Goal: Task Accomplishment & Management: Manage account settings

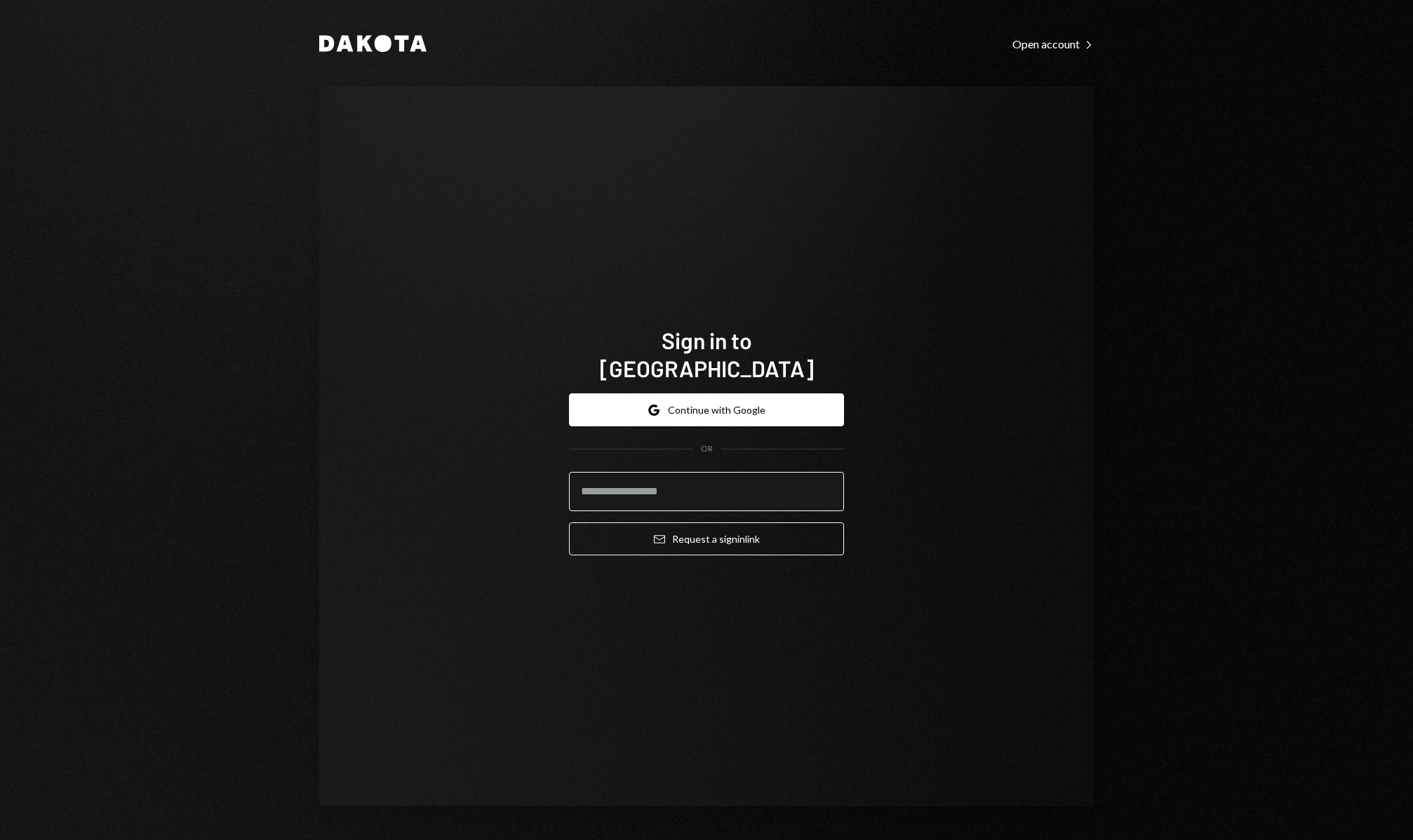
click at [780, 472] on input "email" at bounding box center [706, 491] width 275 height 39
click at [775, 476] on input "email" at bounding box center [706, 491] width 275 height 39
type input "**********"
click at [720, 527] on button "Email Request a sign in link" at bounding box center [706, 539] width 275 height 33
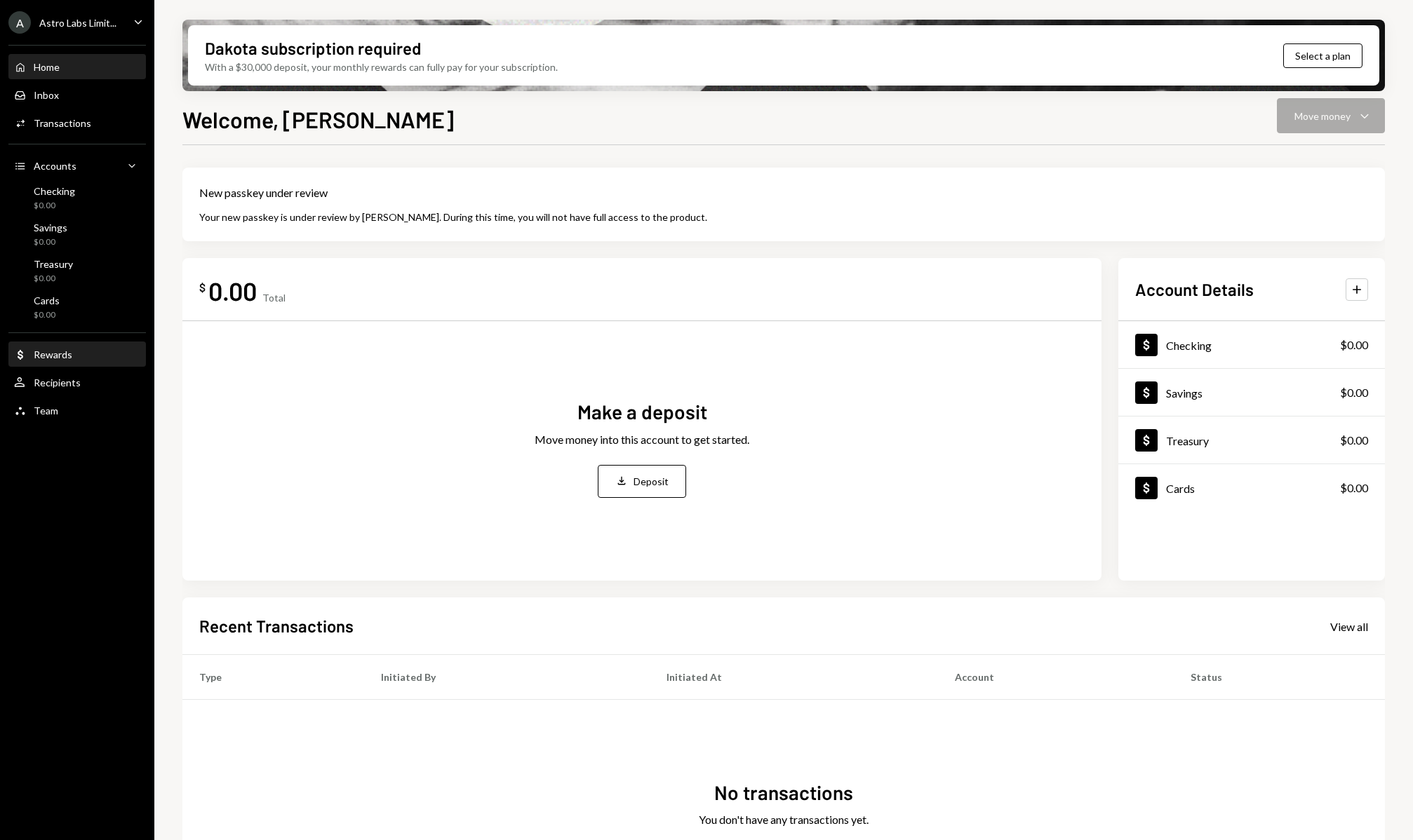
click at [63, 364] on div "Dollar Rewards" at bounding box center [77, 354] width 126 height 24
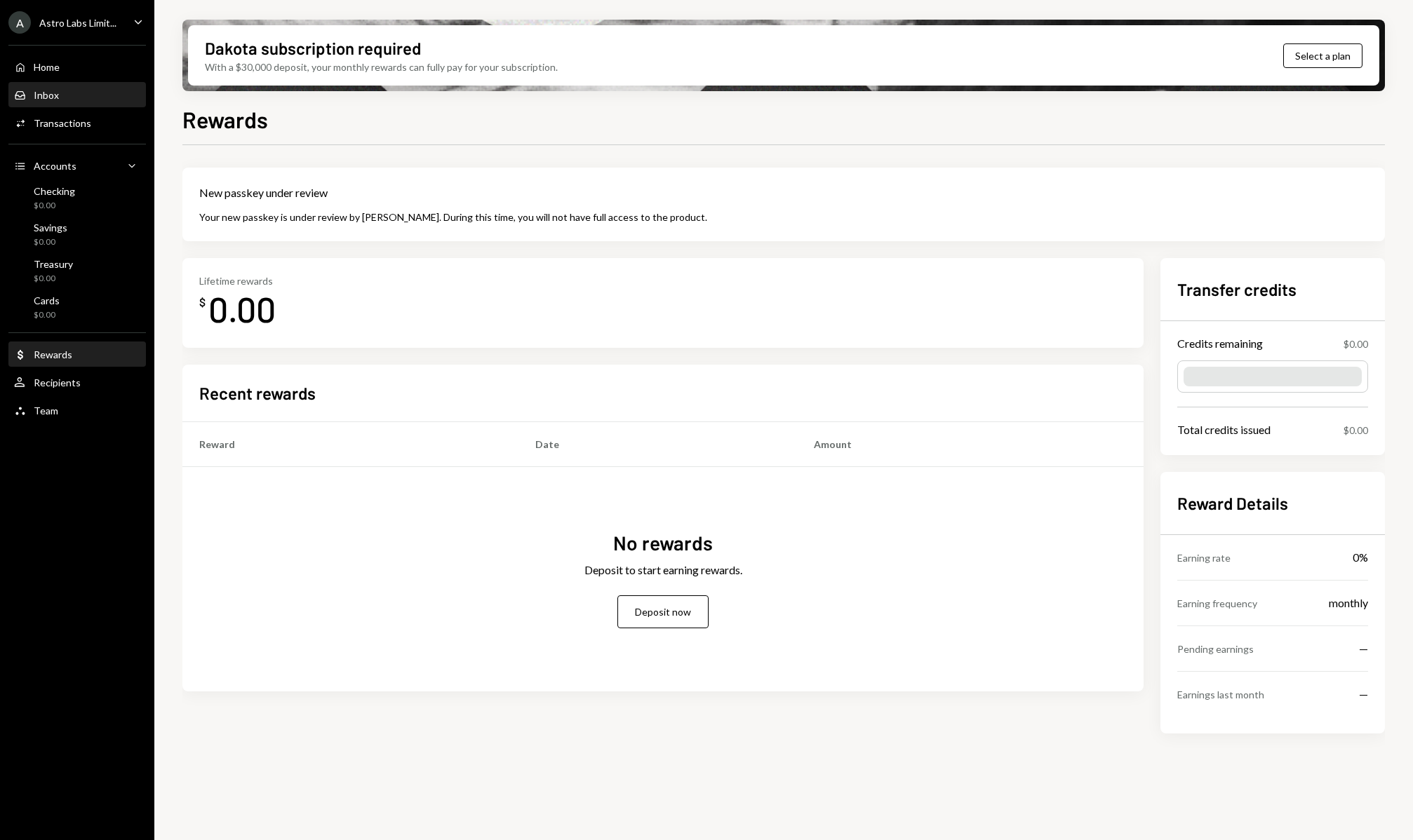
click at [85, 107] on div "Inbox Inbox" at bounding box center [77, 95] width 126 height 24
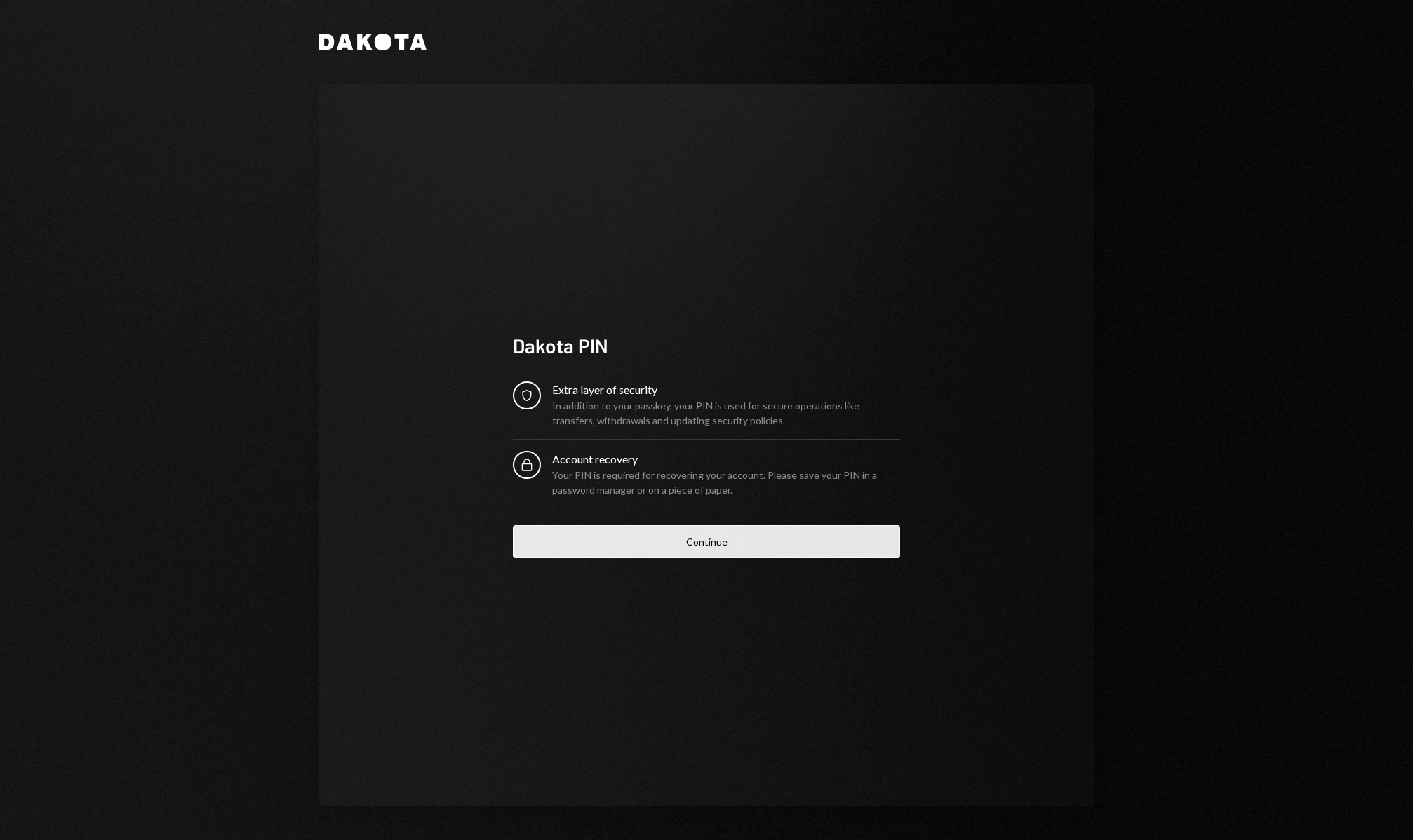
click at [603, 550] on button "Continue" at bounding box center [706, 541] width 387 height 33
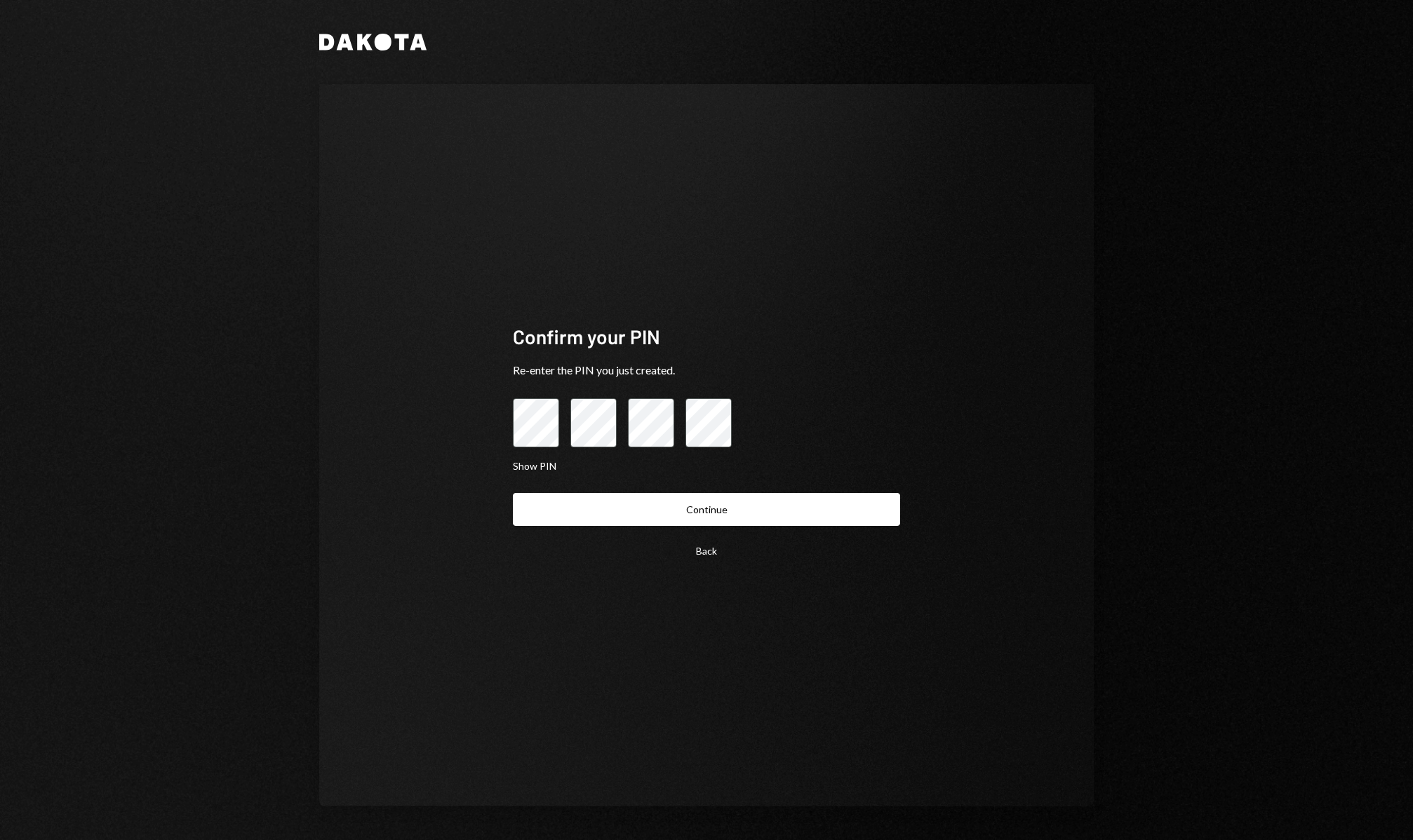
click at [513, 493] on button "Continue" at bounding box center [706, 509] width 387 height 33
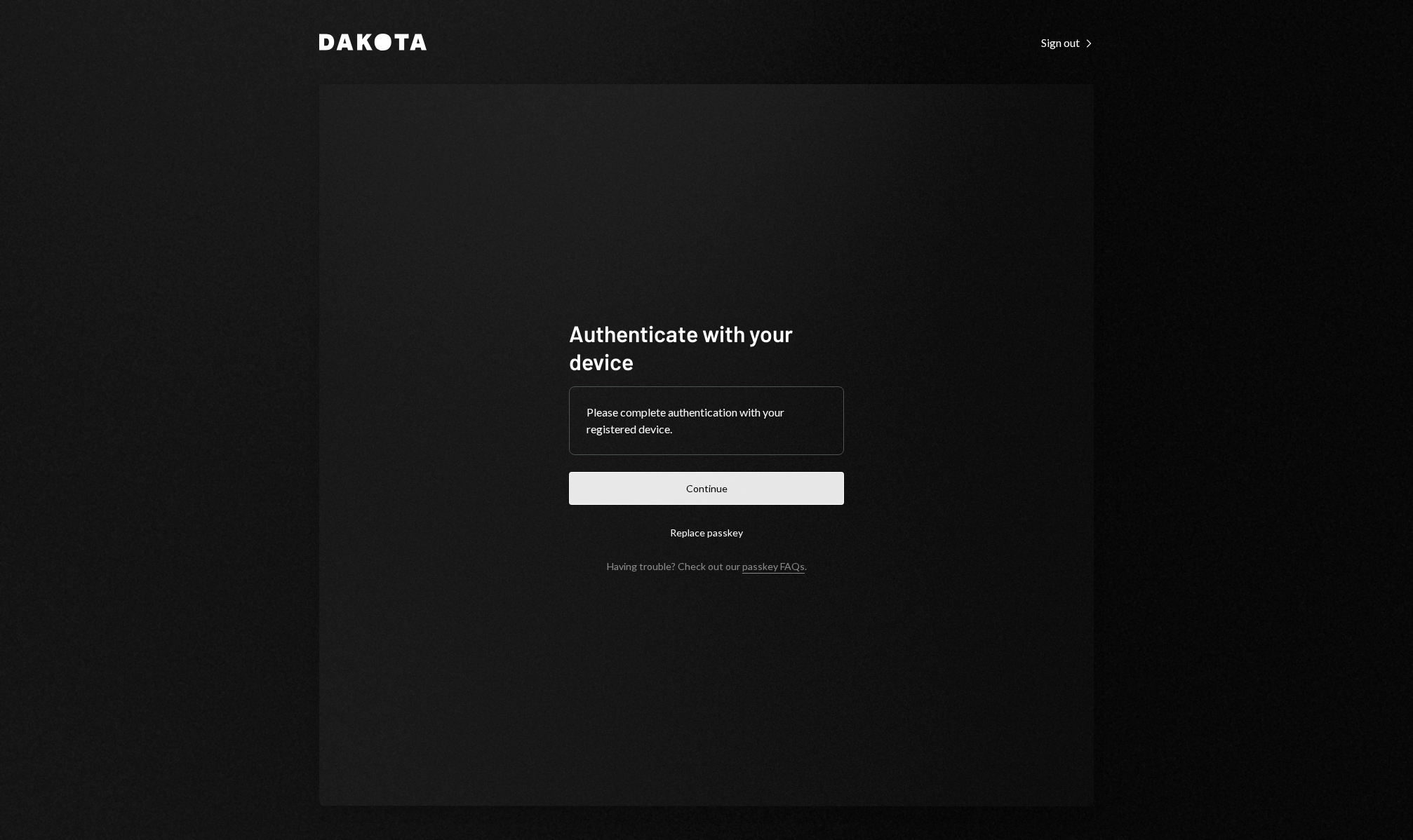
click at [665, 493] on button "Continue" at bounding box center [706, 488] width 275 height 33
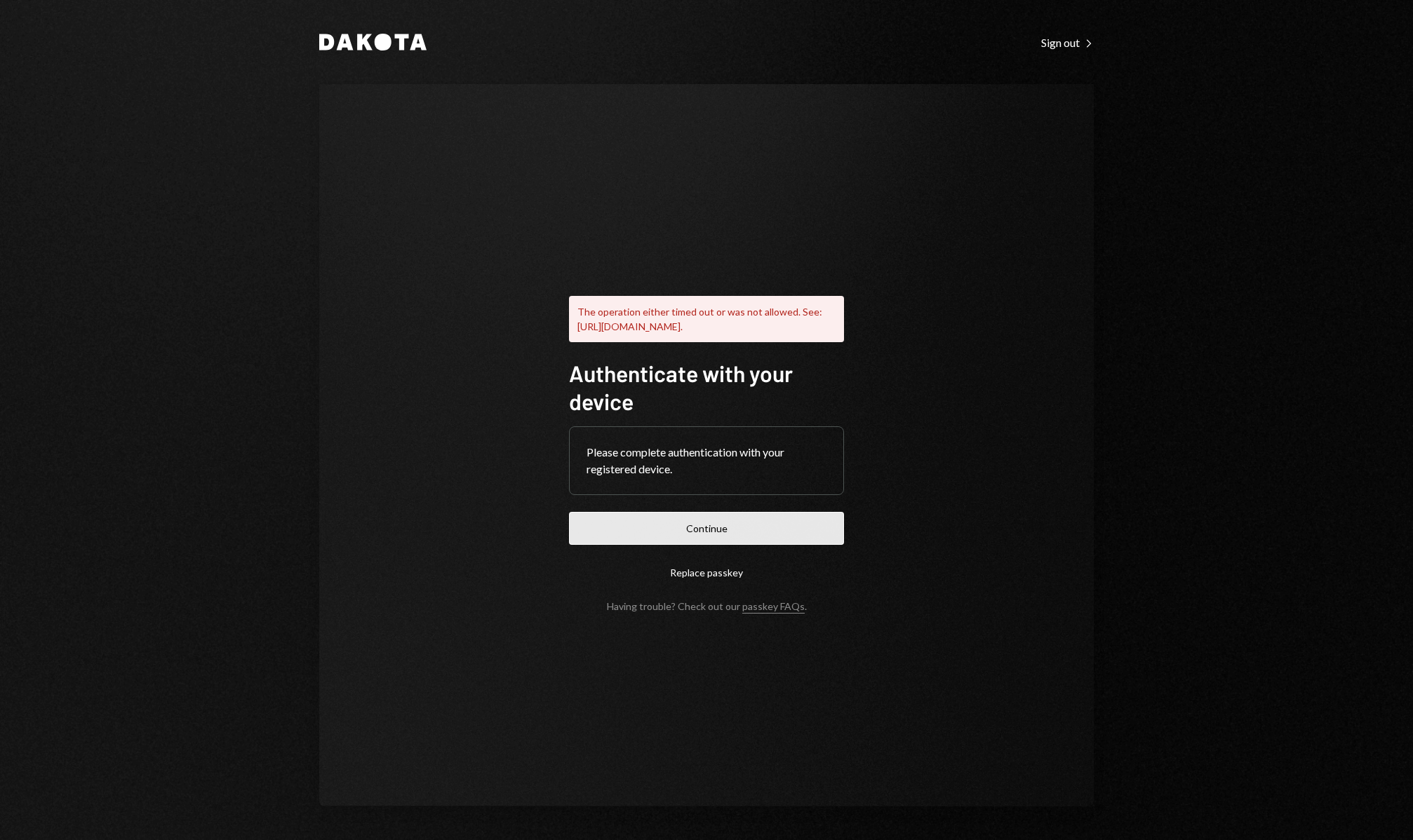
click at [728, 536] on button "Continue" at bounding box center [706, 528] width 275 height 33
click at [703, 582] on button "Replace passkey" at bounding box center [706, 573] width 275 height 33
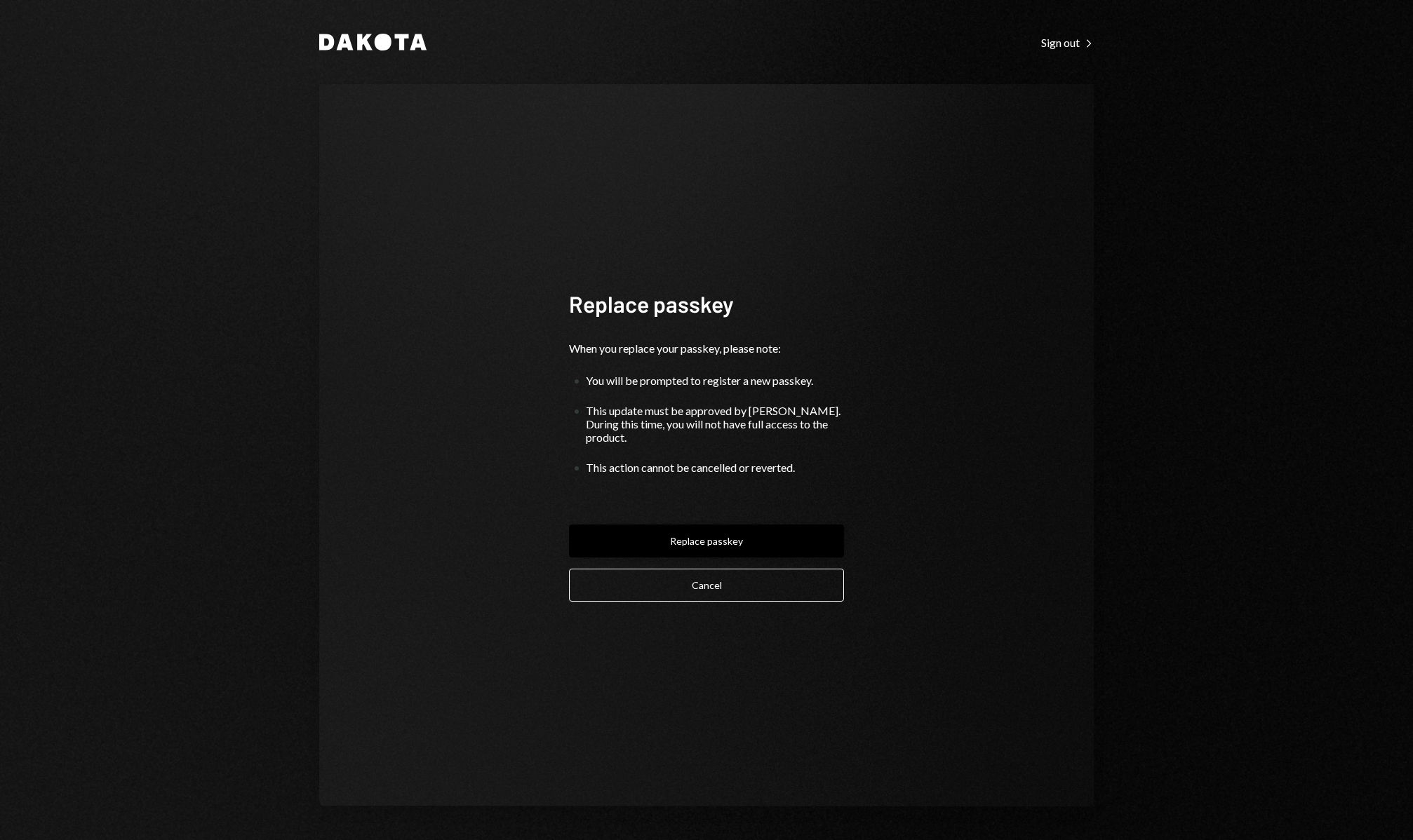
click at [731, 534] on button "Replace passkey" at bounding box center [706, 541] width 275 height 33
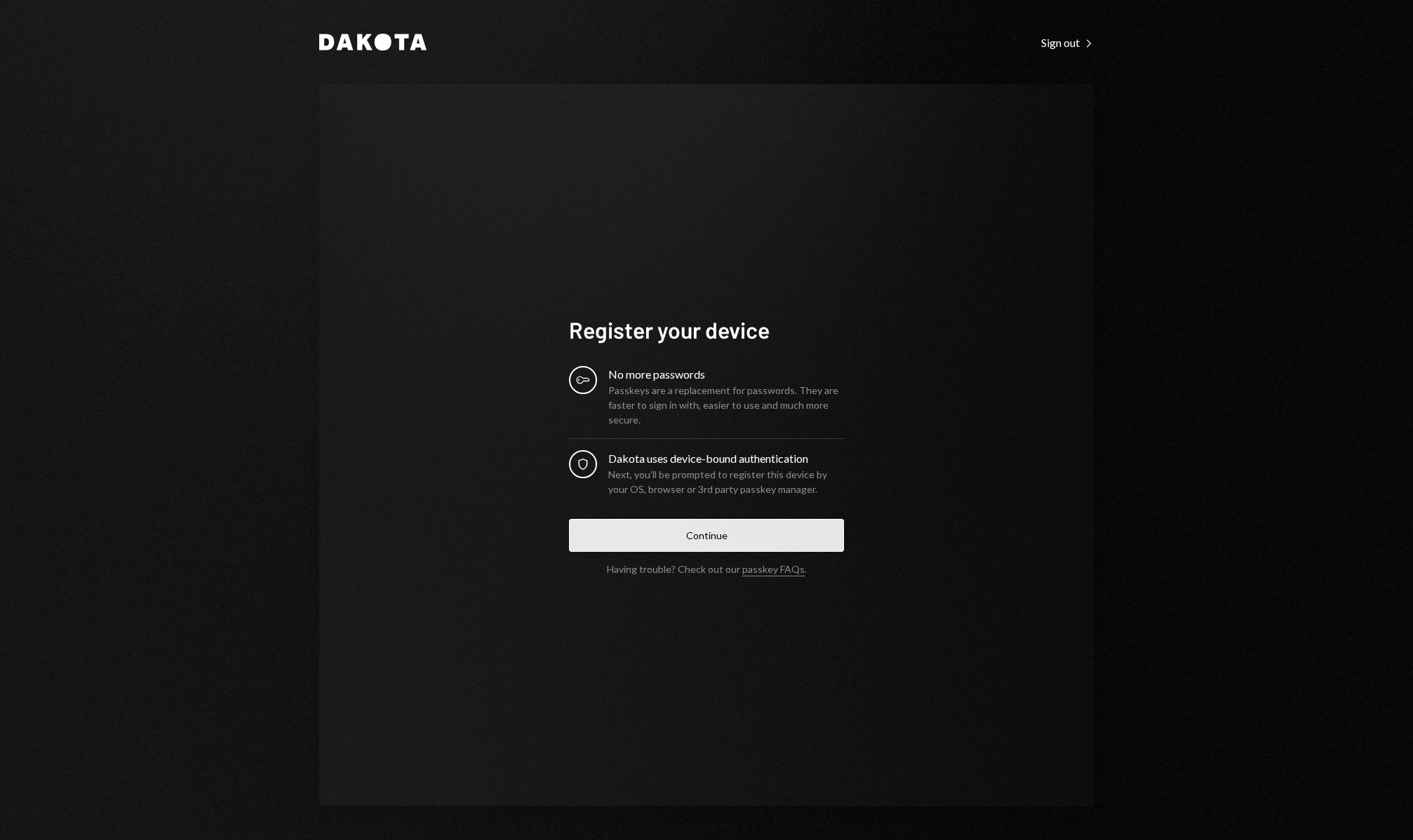
click at [749, 536] on button "Continue" at bounding box center [706, 536] width 275 height 33
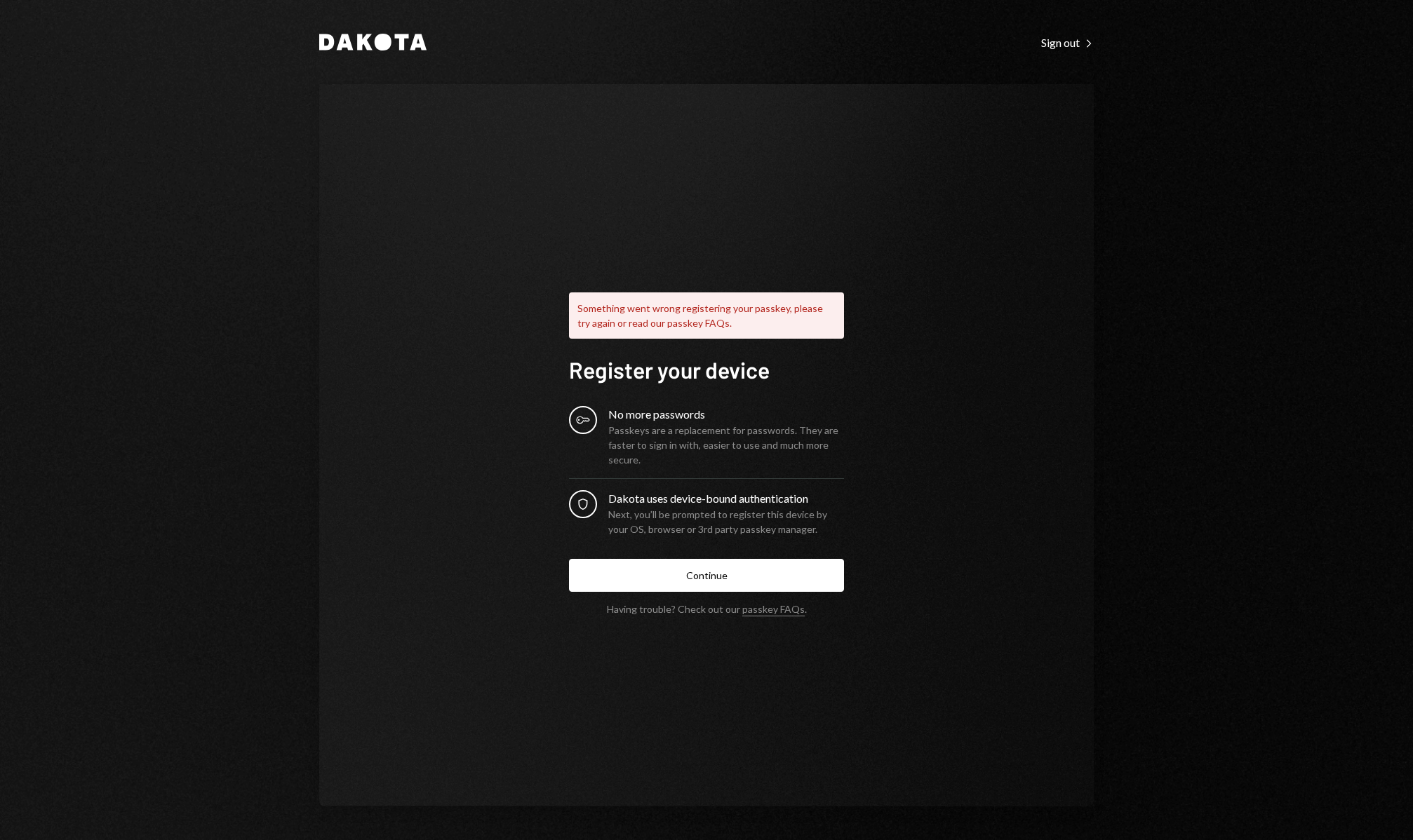
click at [367, 34] on icon "Dakota" at bounding box center [373, 42] width 107 height 17
click at [710, 405] on form "Register your device Key No more passwords Passkeys are a replacement for passw…" at bounding box center [706, 485] width 275 height 259
click at [732, 587] on button "Continue" at bounding box center [706, 575] width 275 height 33
click at [1072, 38] on div "Sign out Right Caret" at bounding box center [1068, 43] width 53 height 14
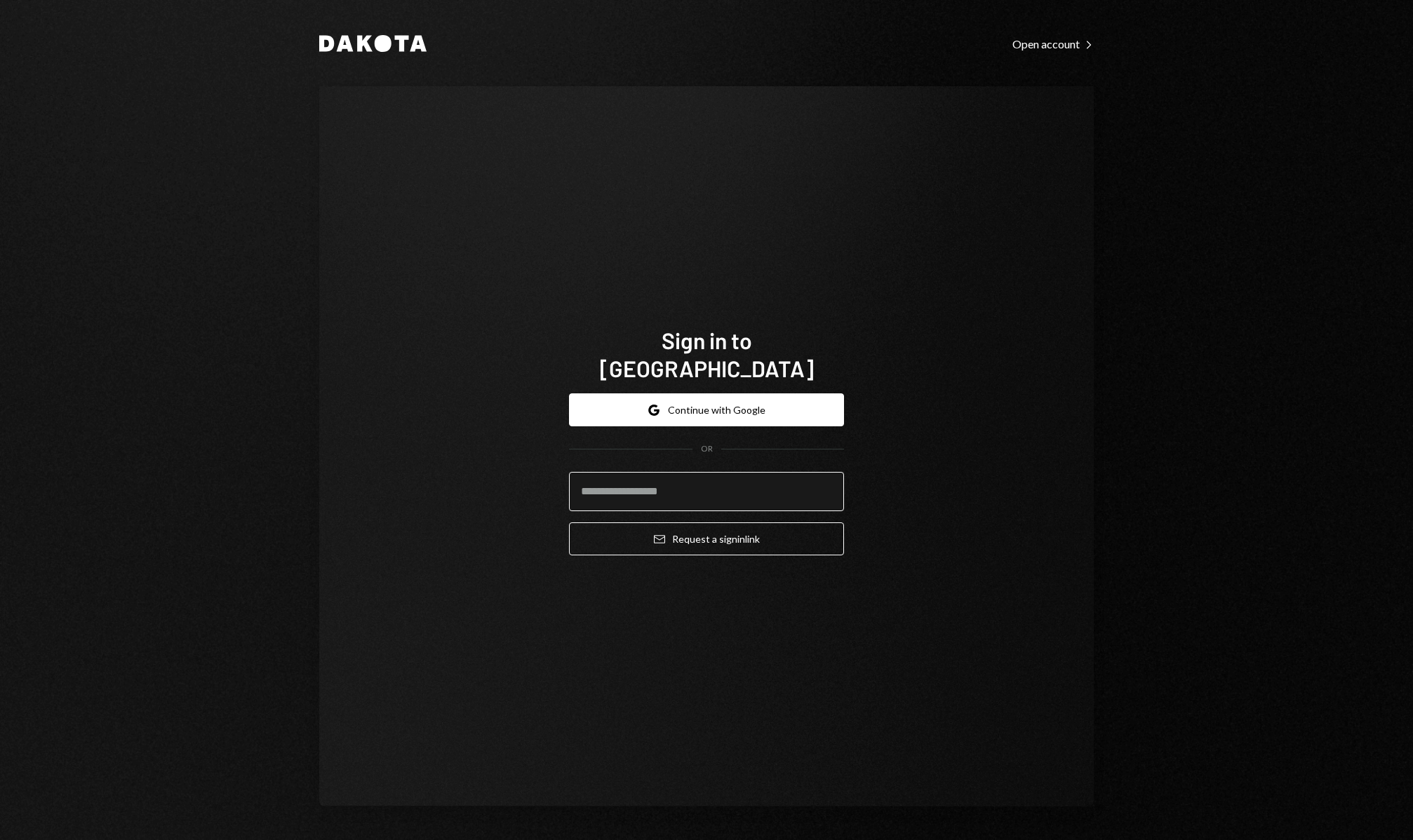
click at [726, 472] on input "email" at bounding box center [706, 491] width 275 height 39
type input "**********"
click at [569, 523] on button "Email Request a sign in link" at bounding box center [706, 539] width 275 height 33
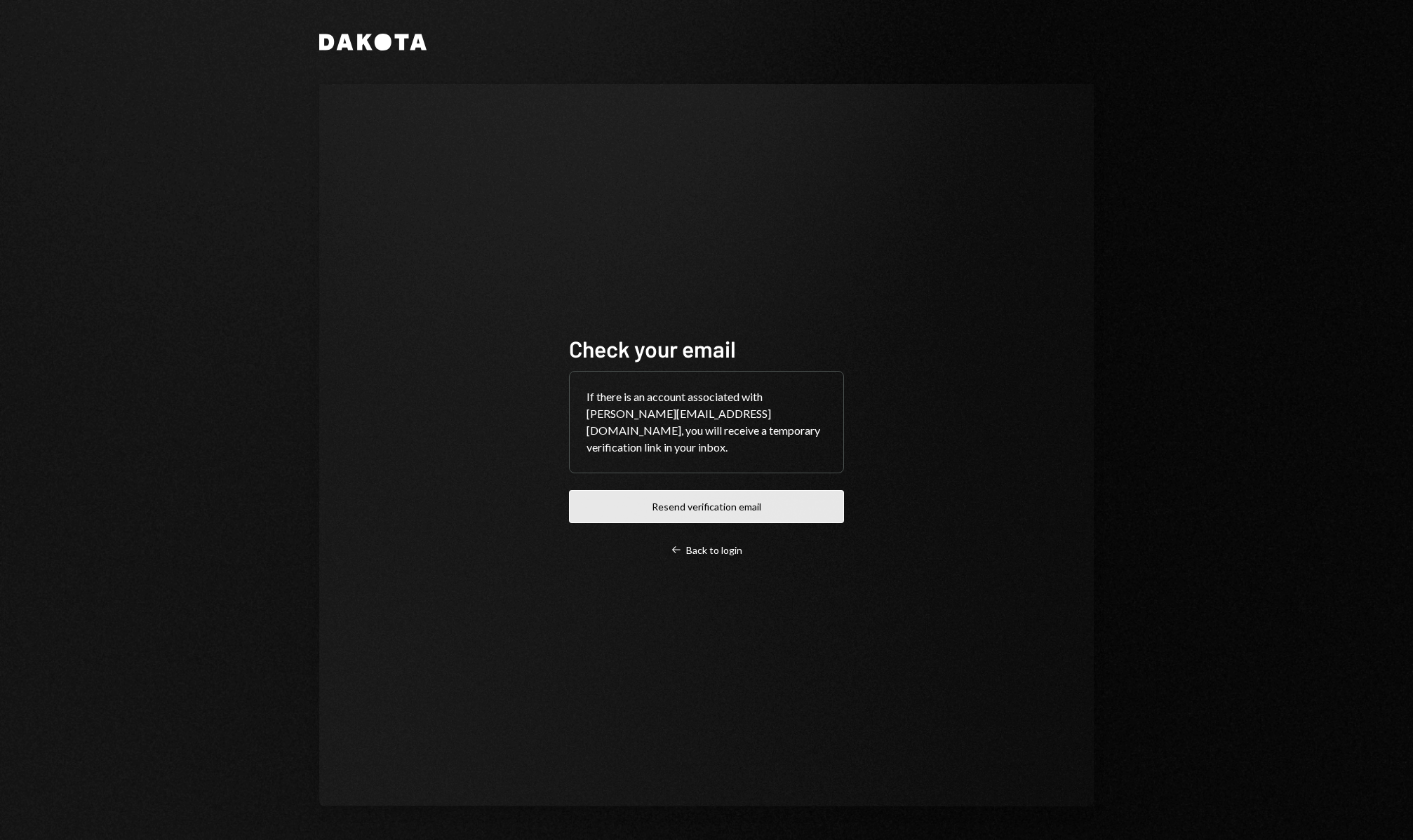
click at [723, 511] on button "Resend verification email" at bounding box center [706, 507] width 275 height 33
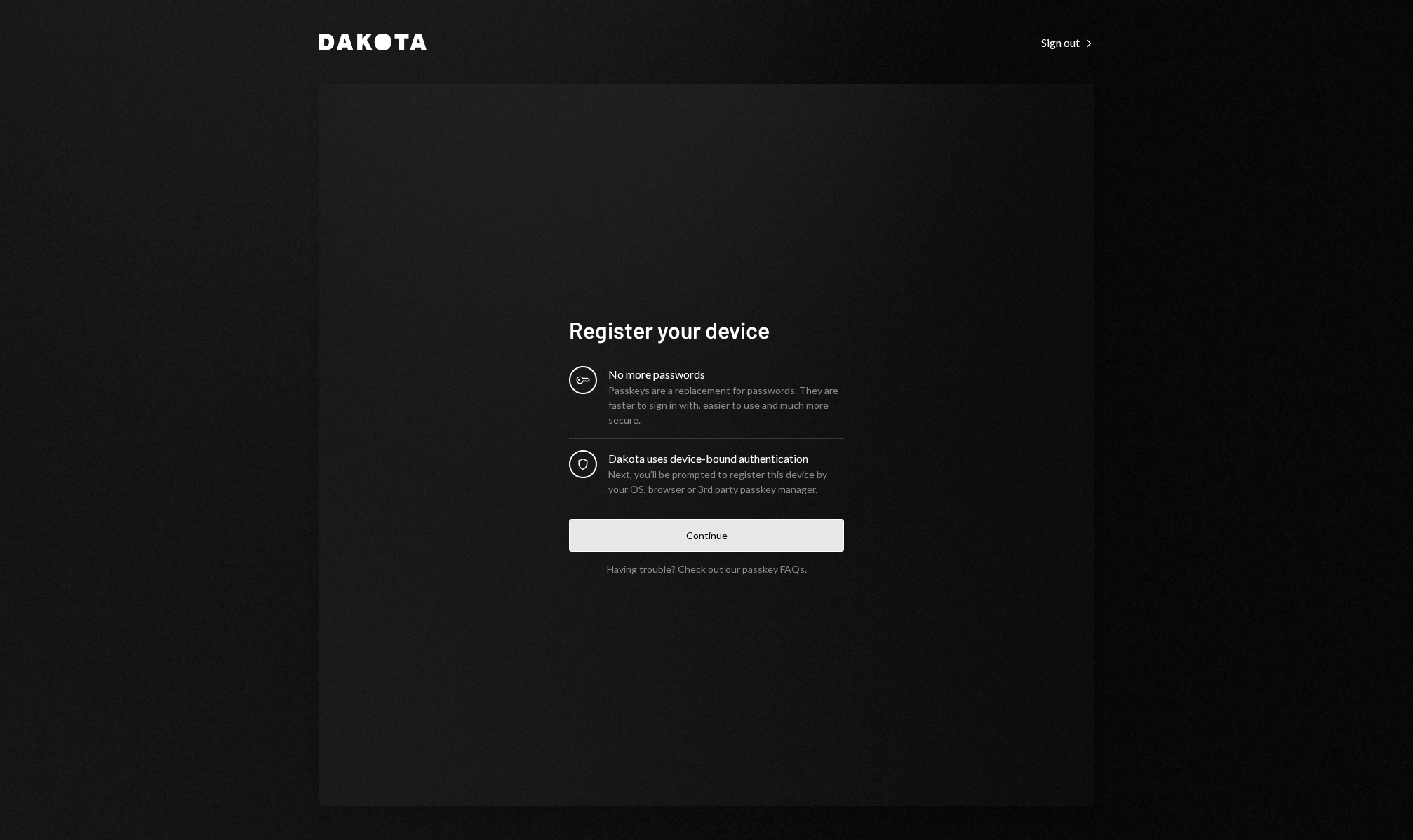
click at [706, 539] on button "Continue" at bounding box center [706, 536] width 275 height 33
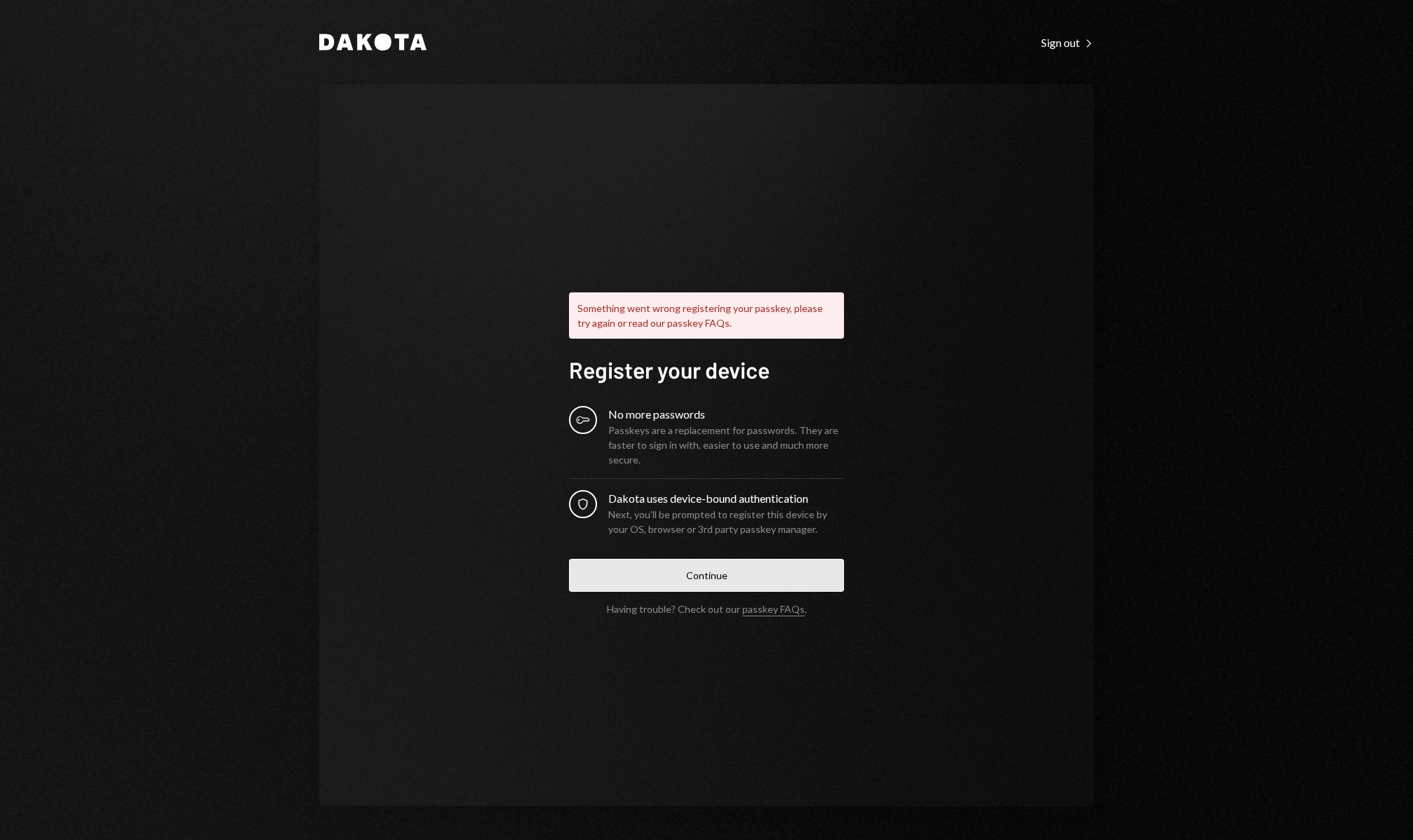
click at [684, 578] on button "Continue" at bounding box center [706, 575] width 275 height 33
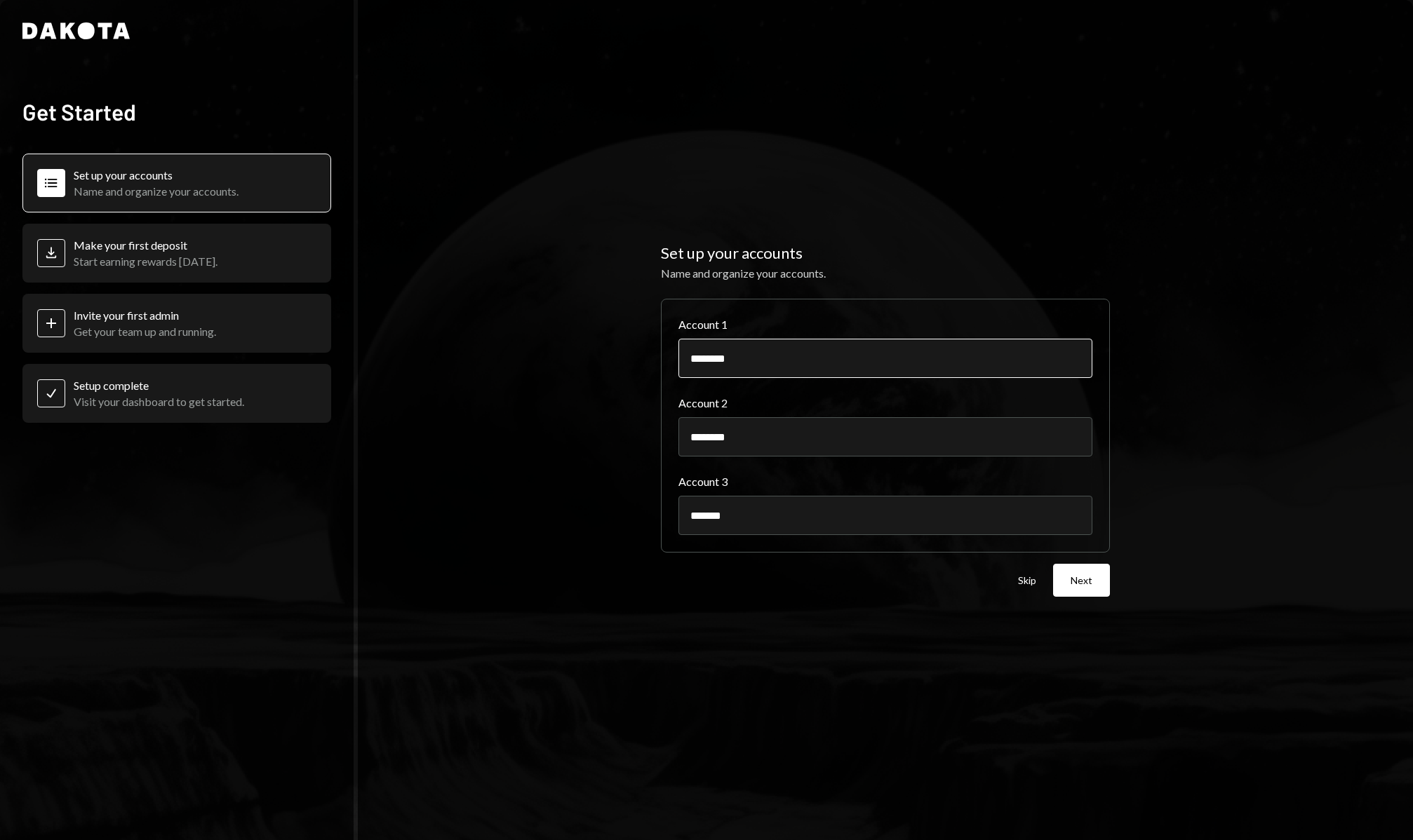
click at [752, 357] on input "********" at bounding box center [885, 358] width 414 height 39
click at [1076, 581] on button "Next" at bounding box center [1081, 580] width 57 height 33
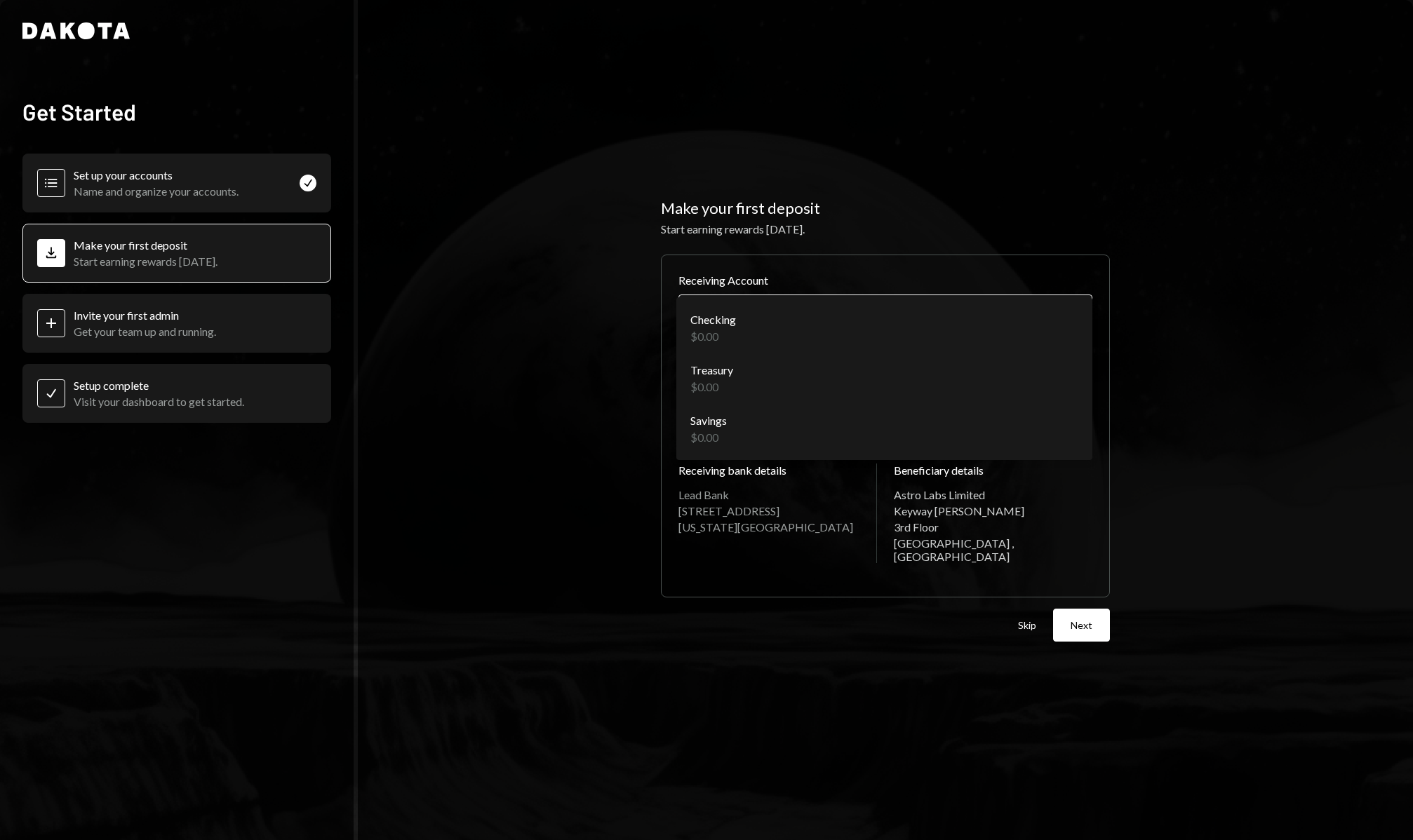
click at [1008, 325] on body "**********" at bounding box center [706, 420] width 1413 height 840
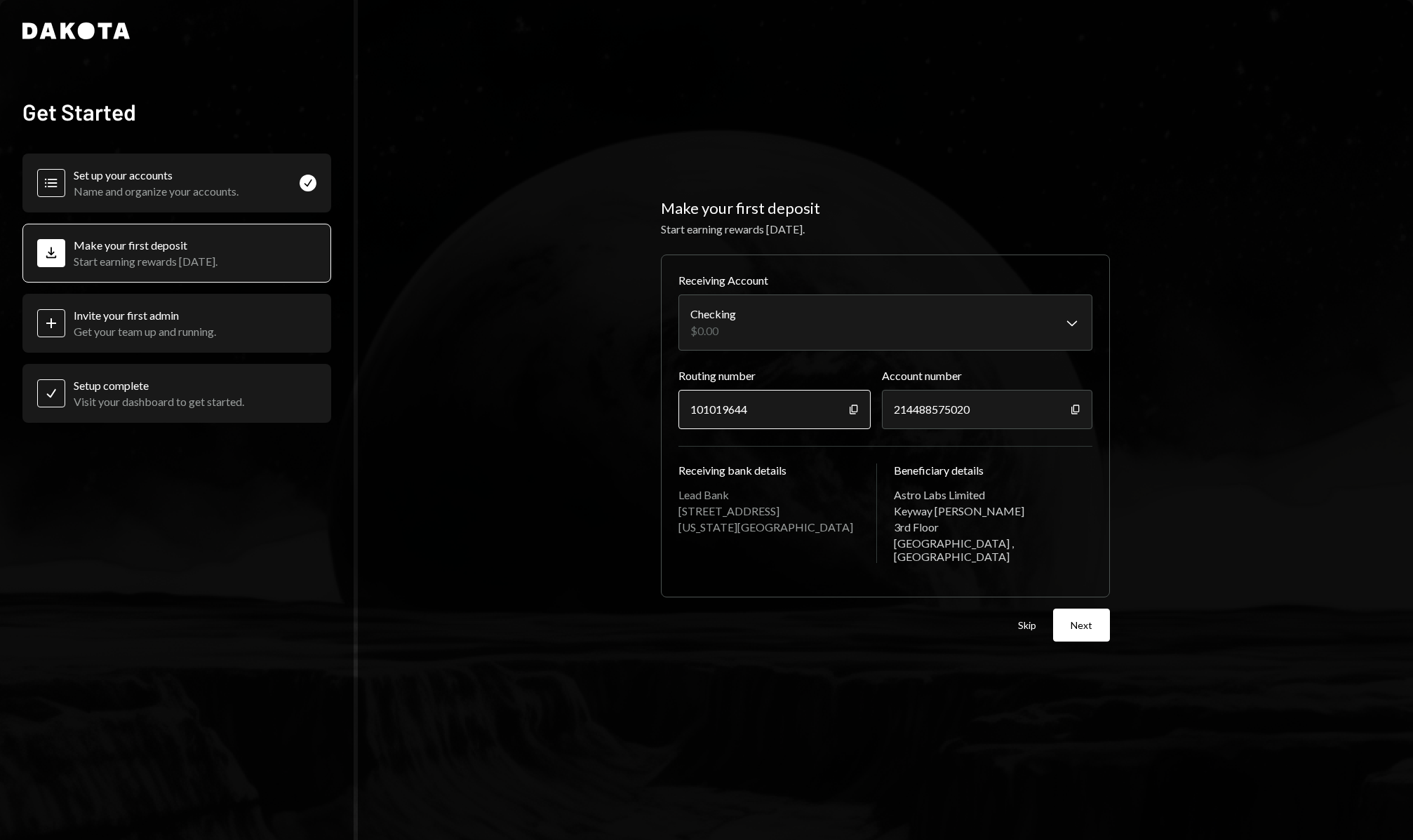
click at [809, 420] on div "101019644" at bounding box center [775, 409] width 192 height 39
click at [1088, 617] on button "Next" at bounding box center [1081, 625] width 57 height 33
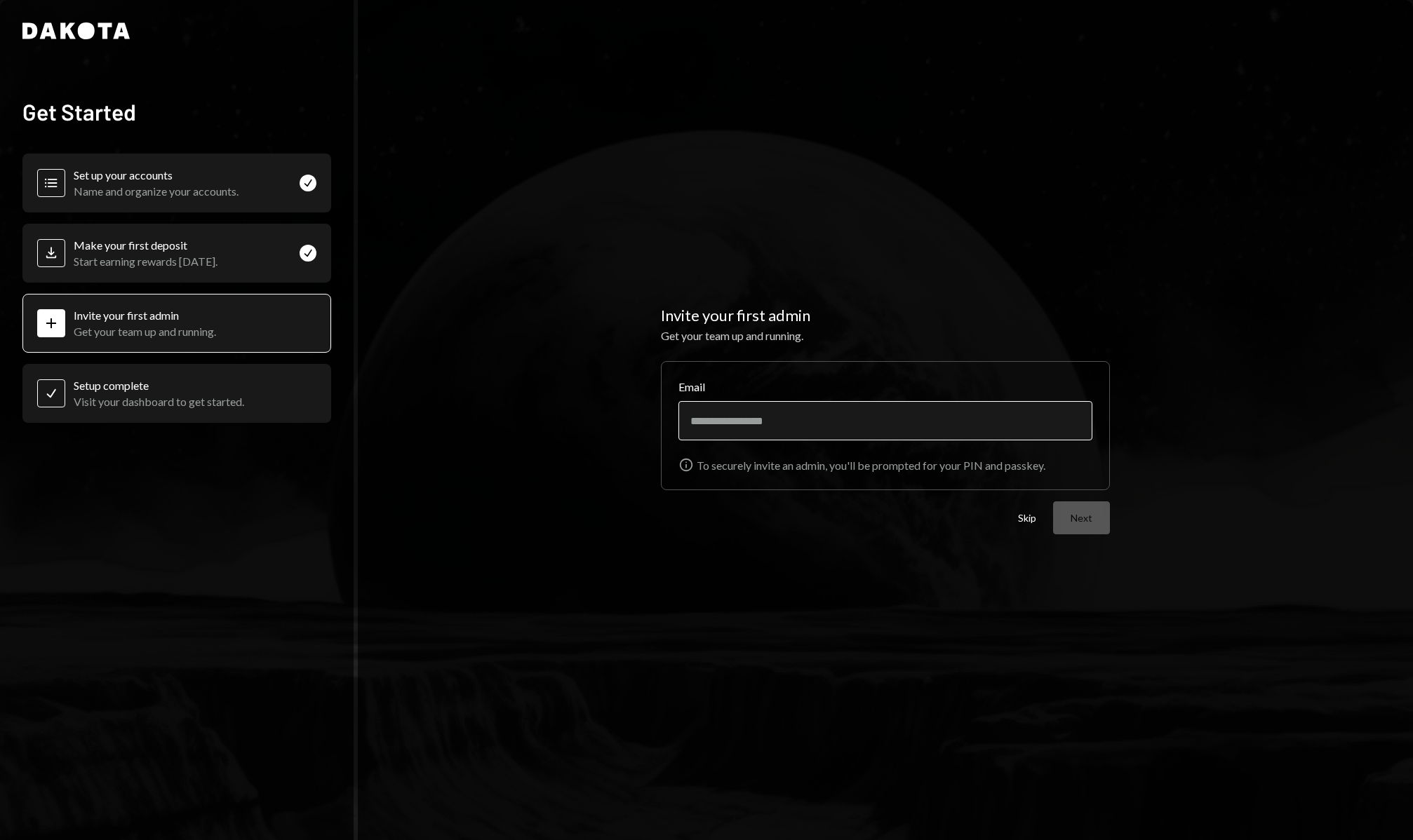
click at [919, 407] on input "Email" at bounding box center [885, 421] width 414 height 39
click at [1029, 617] on div "Invite your first admin Get your team up and running. Email Info To securely in…" at bounding box center [885, 420] width 1055 height 840
click at [1024, 525] on div "Skip Next" at bounding box center [1063, 518] width 92 height 33
click at [1026, 518] on button "Skip" at bounding box center [1027, 518] width 18 height 13
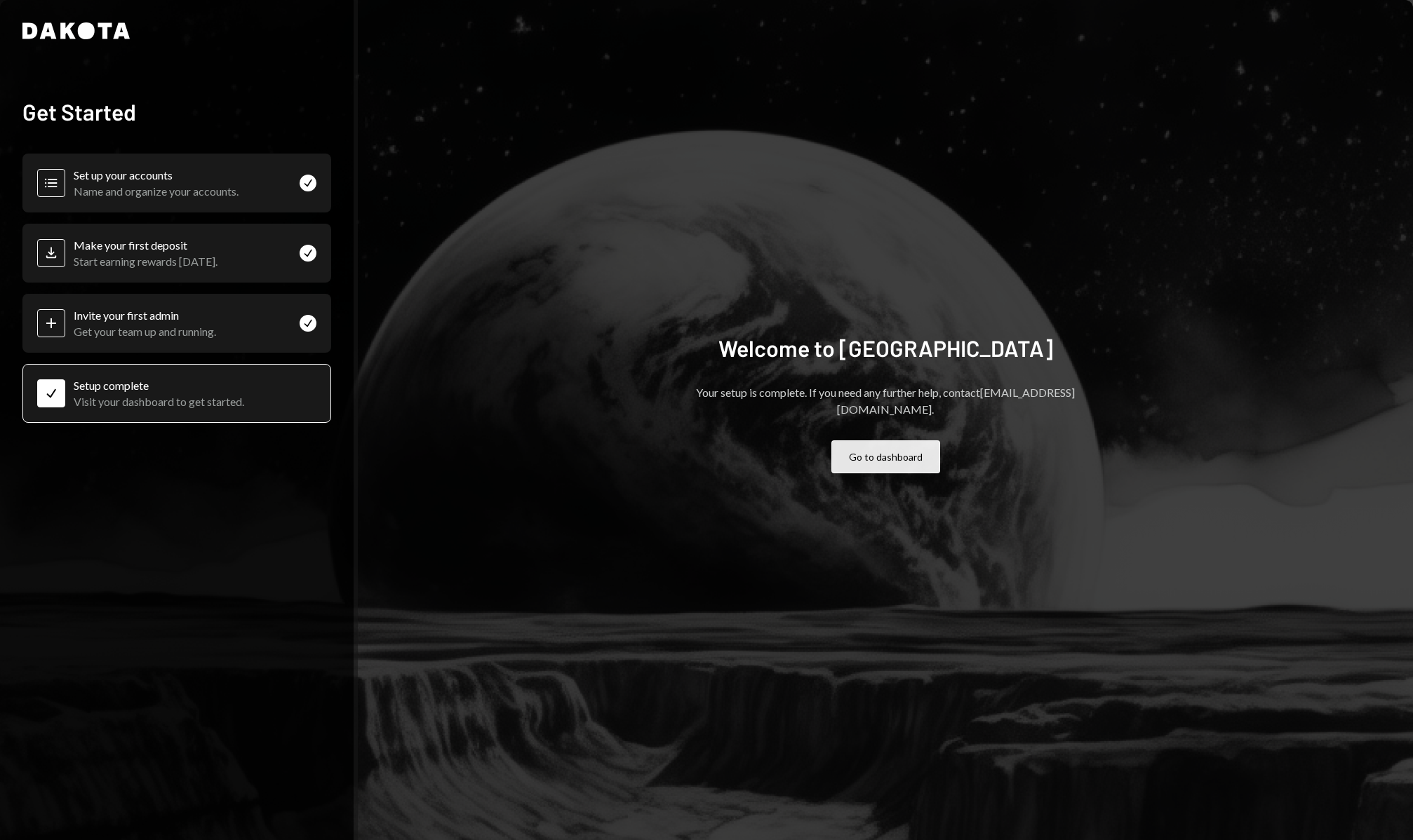
click at [892, 451] on button "Go to dashboard" at bounding box center [885, 457] width 109 height 33
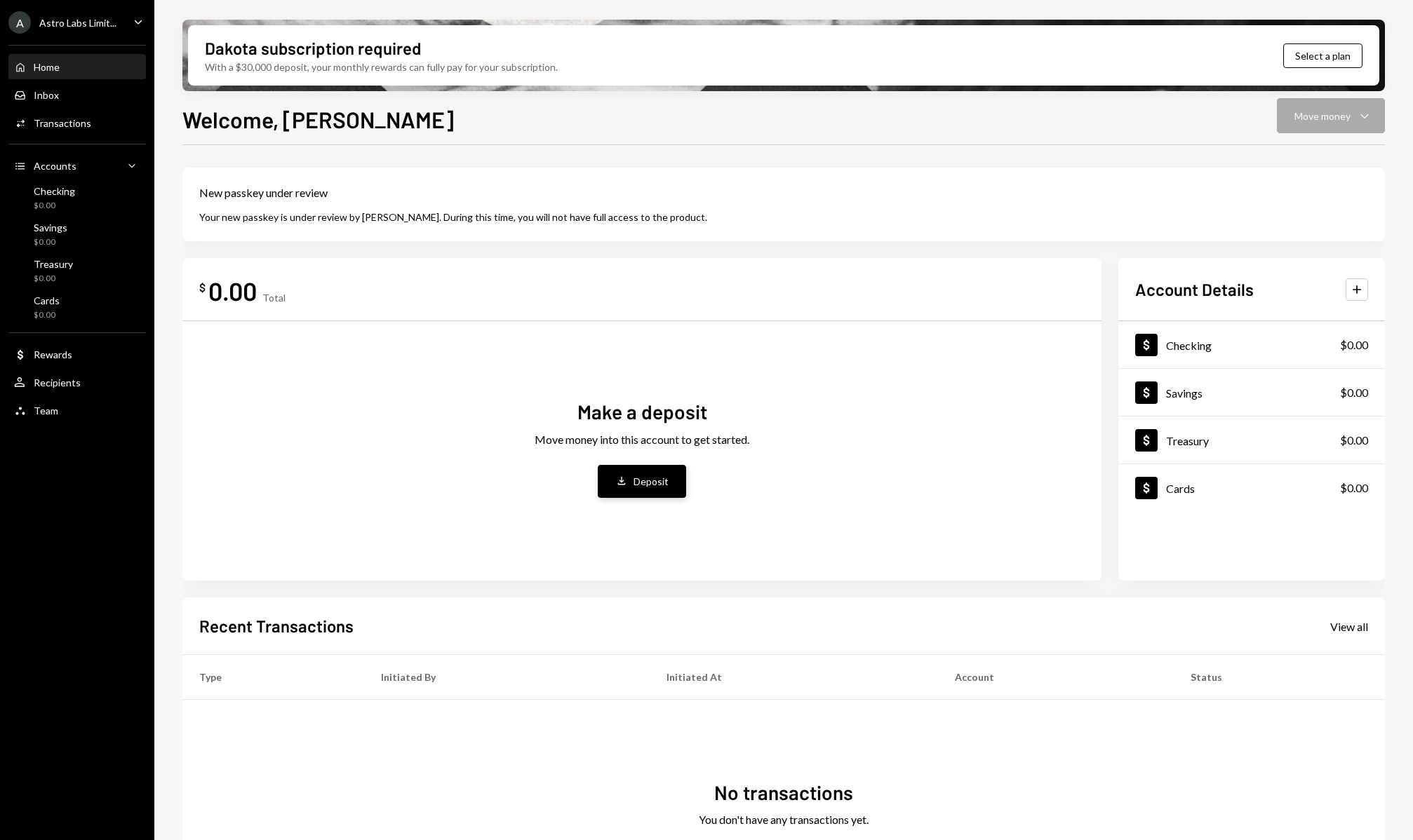
click at [631, 488] on button "Deposit Deposit" at bounding box center [642, 482] width 89 height 33
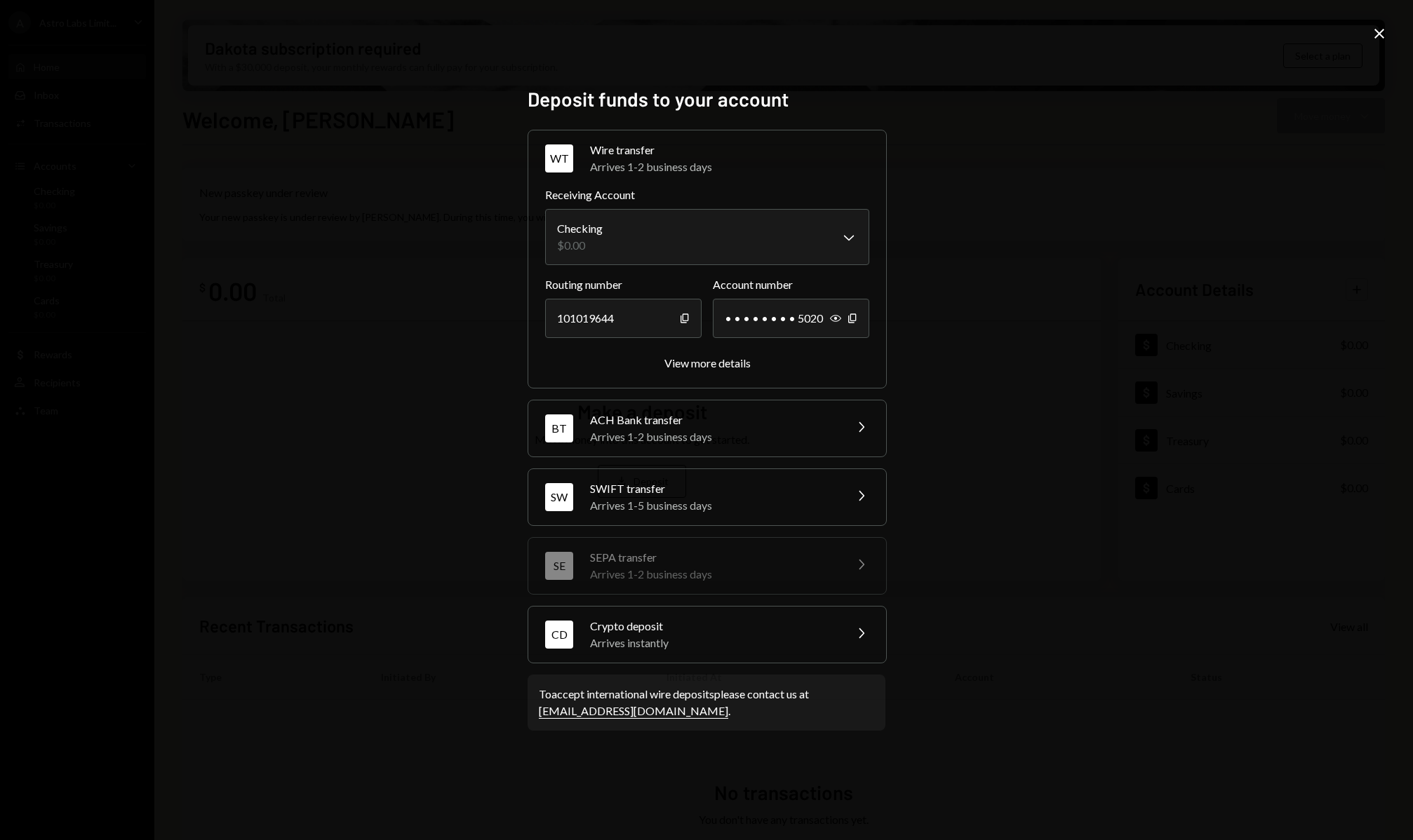
click at [703, 500] on div "Arrives 1-5 business days" at bounding box center [712, 505] width 245 height 17
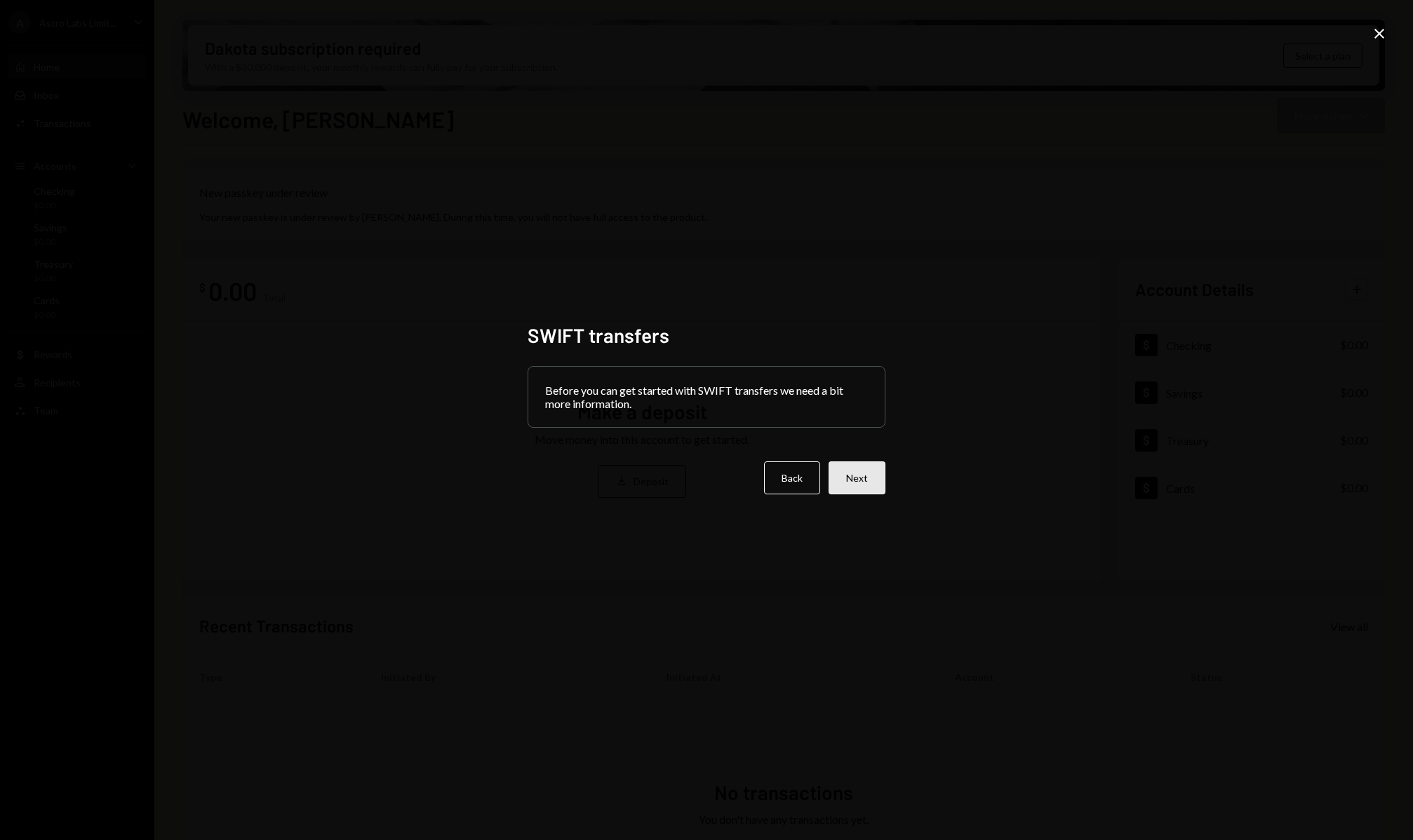
click at [862, 481] on button "Next" at bounding box center [857, 478] width 57 height 33
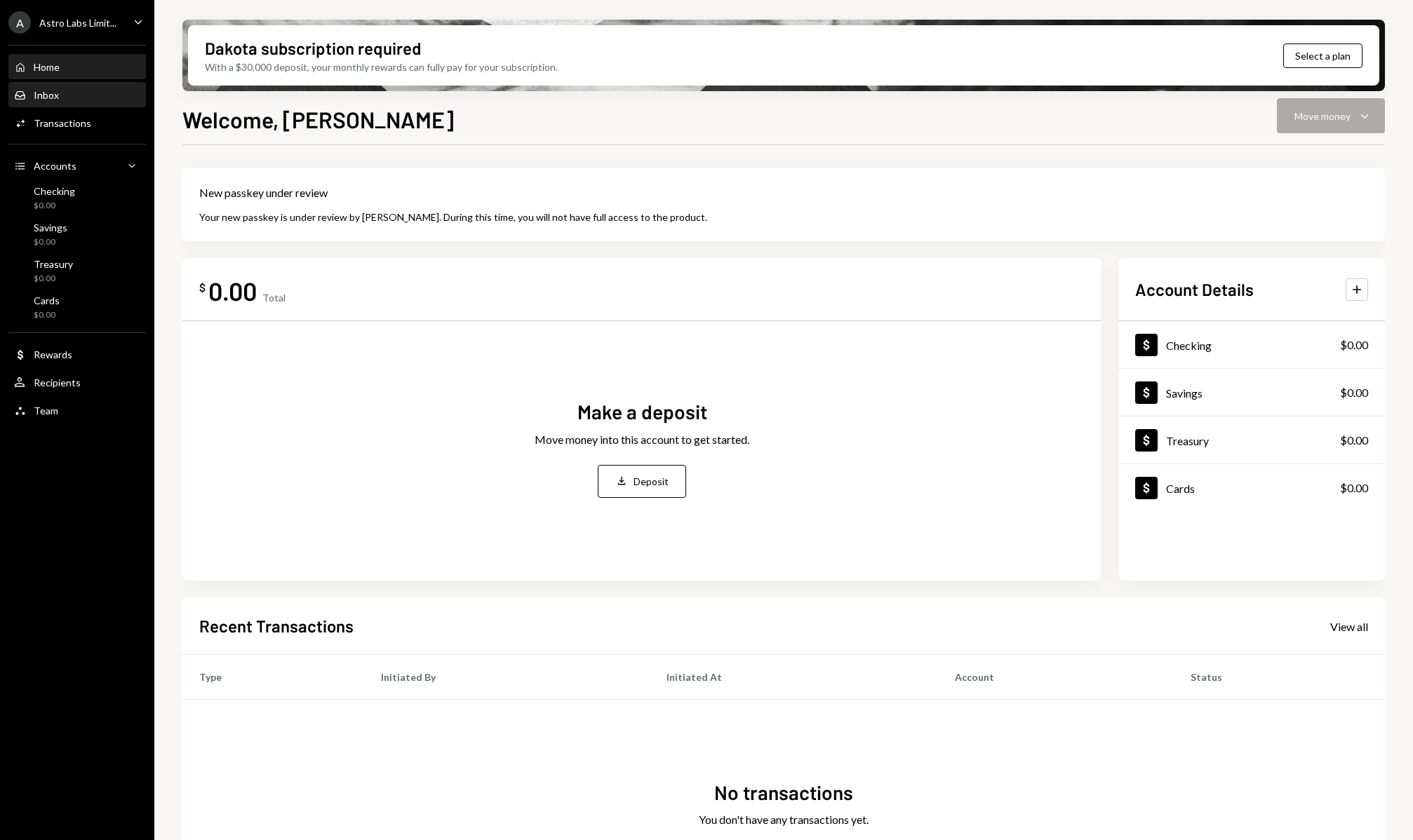
click at [88, 94] on div "Inbox Inbox" at bounding box center [77, 95] width 126 height 12
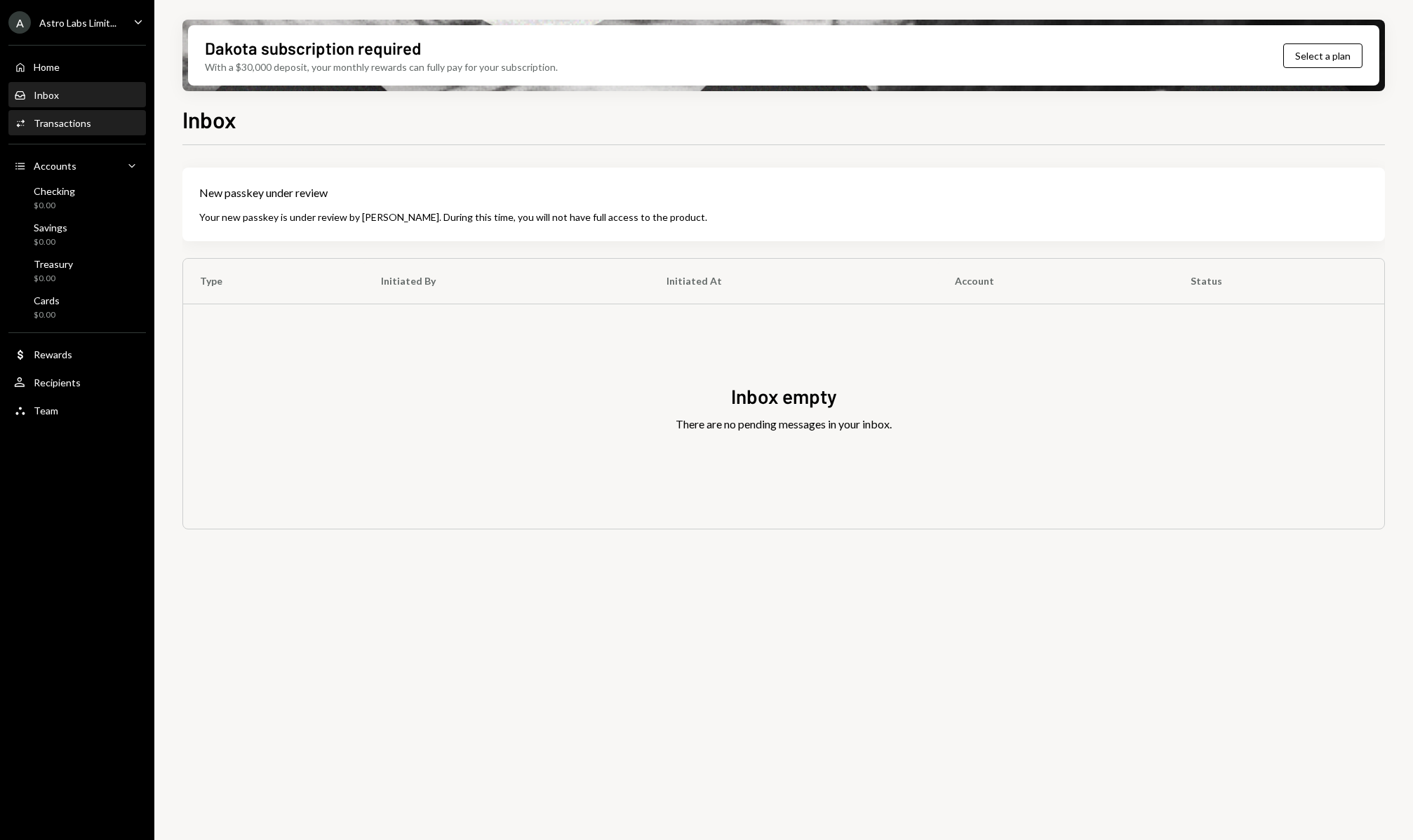
click at [87, 125] on div "Transactions" at bounding box center [62, 123] width 57 height 12
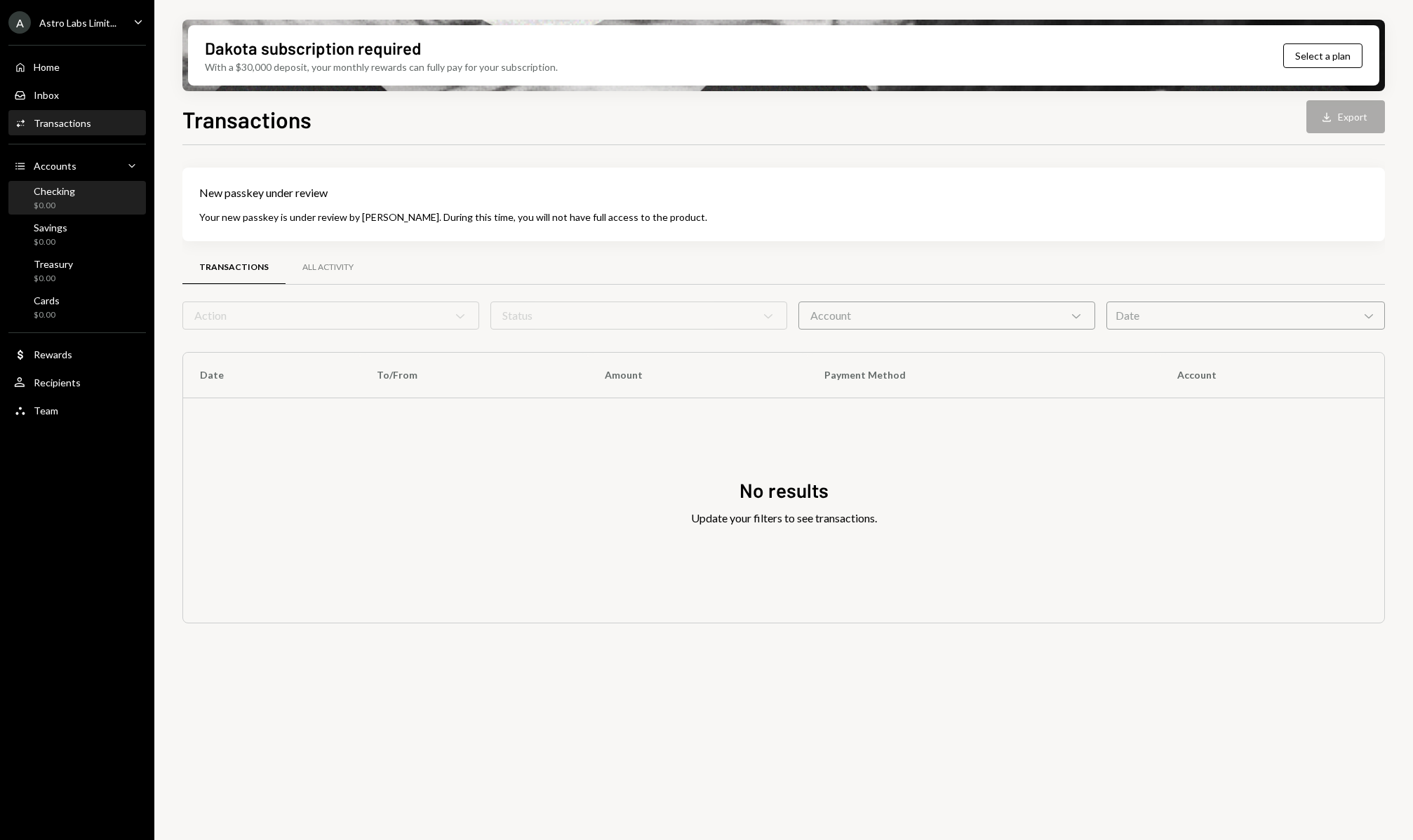
click at [82, 203] on div "Checking $0.00" at bounding box center [77, 199] width 126 height 26
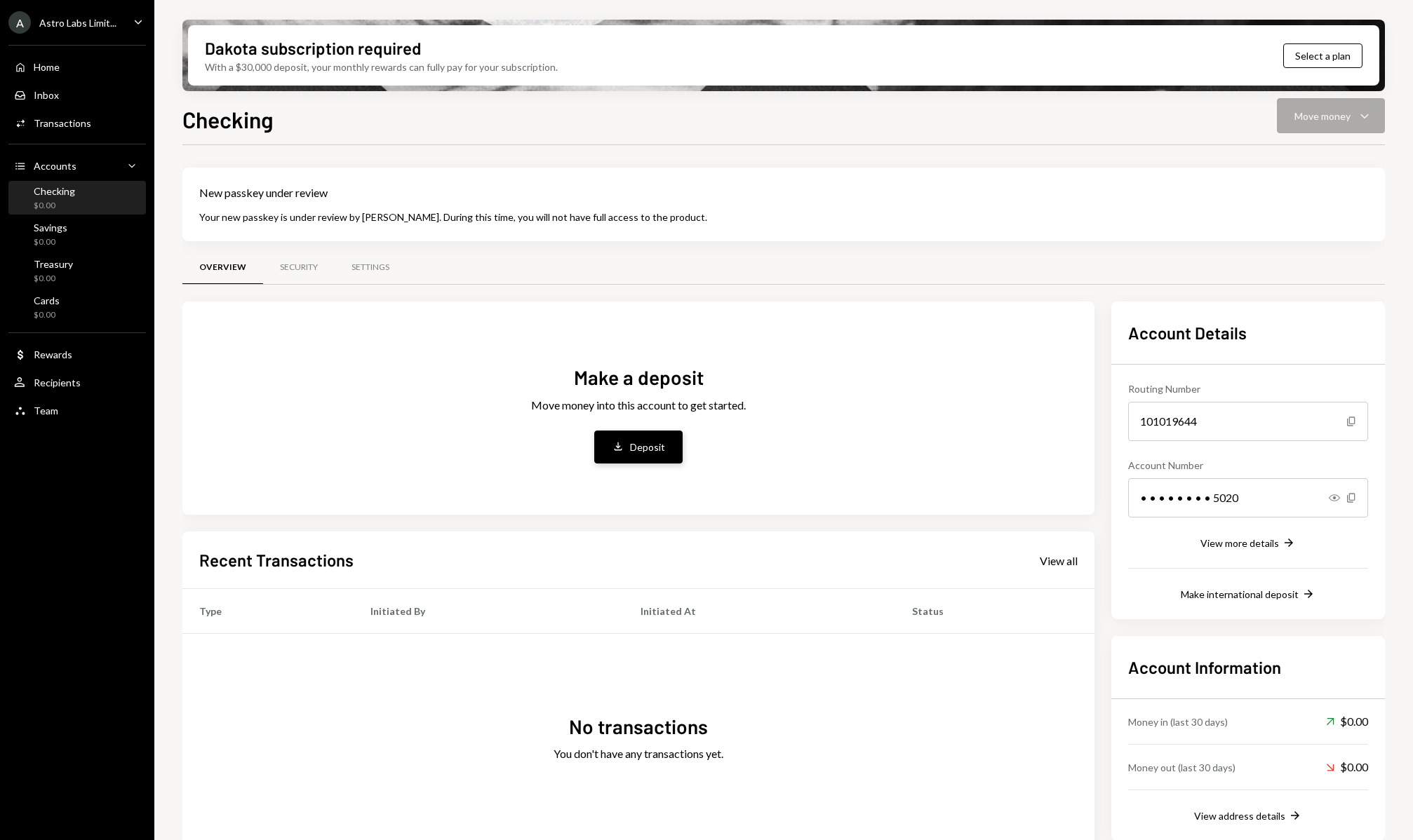
click at [596, 462] on button "Deposit Deposit" at bounding box center [638, 447] width 89 height 33
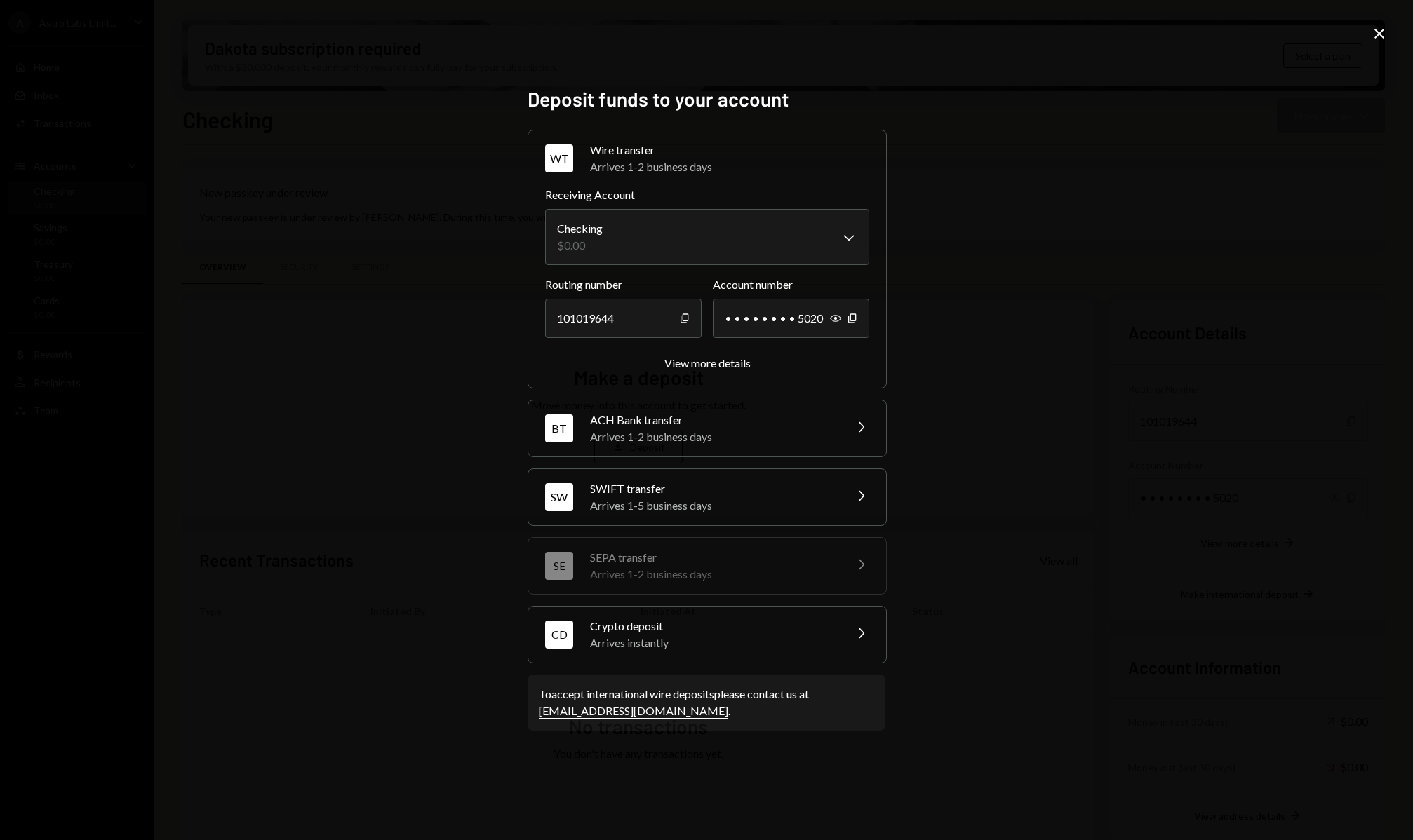
click at [699, 429] on div "Arrives 1-2 business days" at bounding box center [712, 436] width 245 height 17
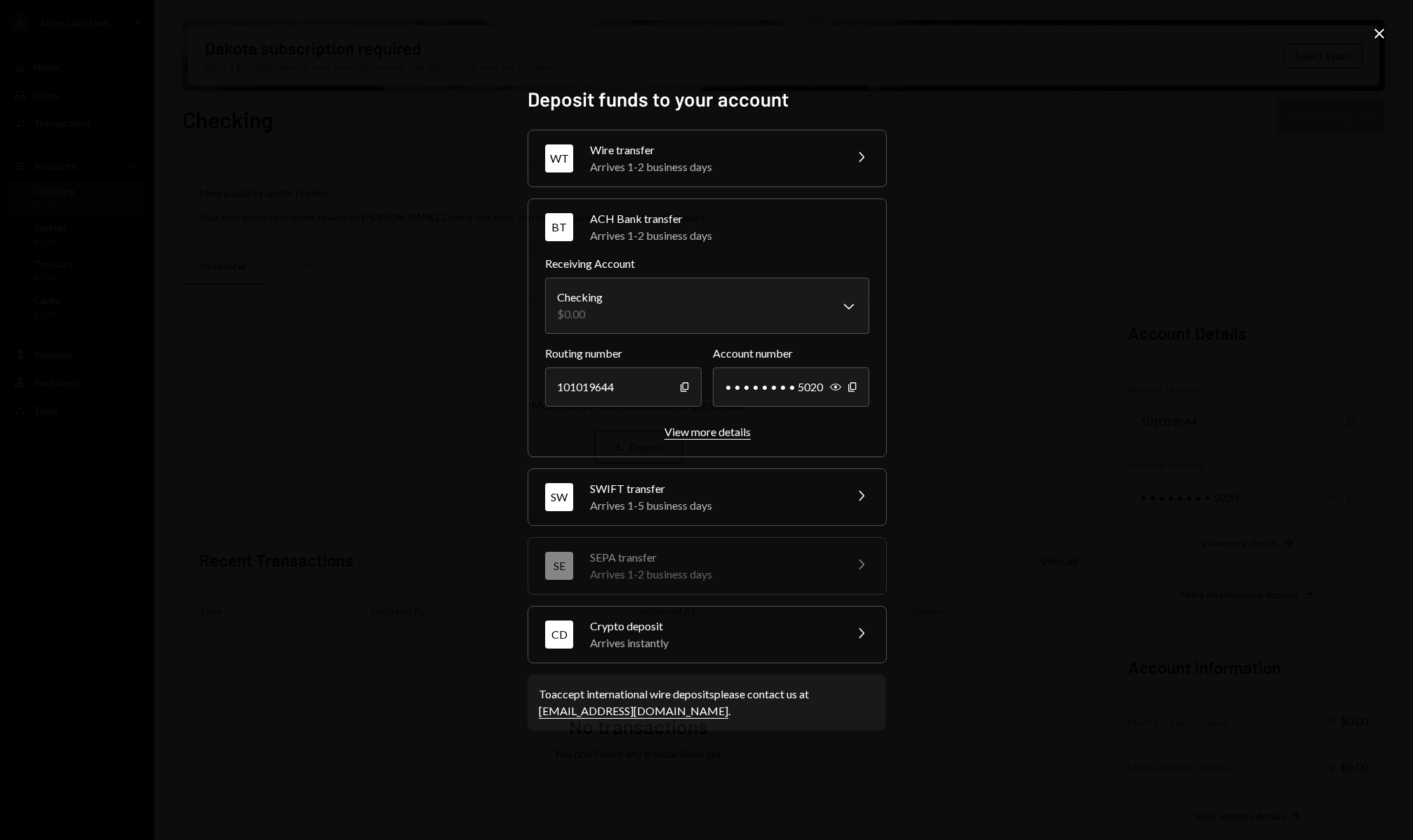
click at [698, 428] on div "View more details" at bounding box center [707, 431] width 86 height 13
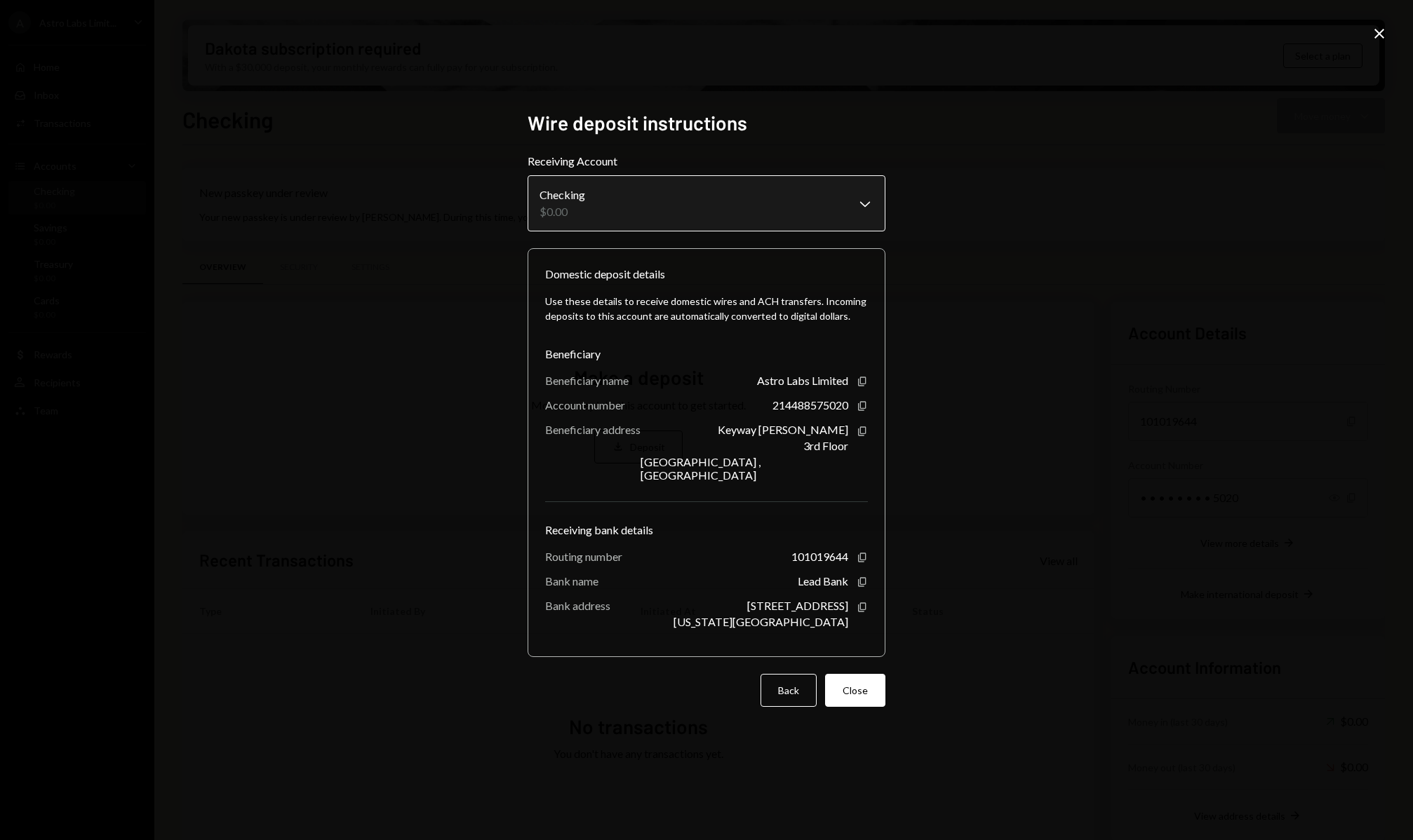
click at [786, 212] on body "A Astro Labs Limit... Caret Down Home Home Inbox Inbox Activities Transactions …" at bounding box center [706, 420] width 1413 height 840
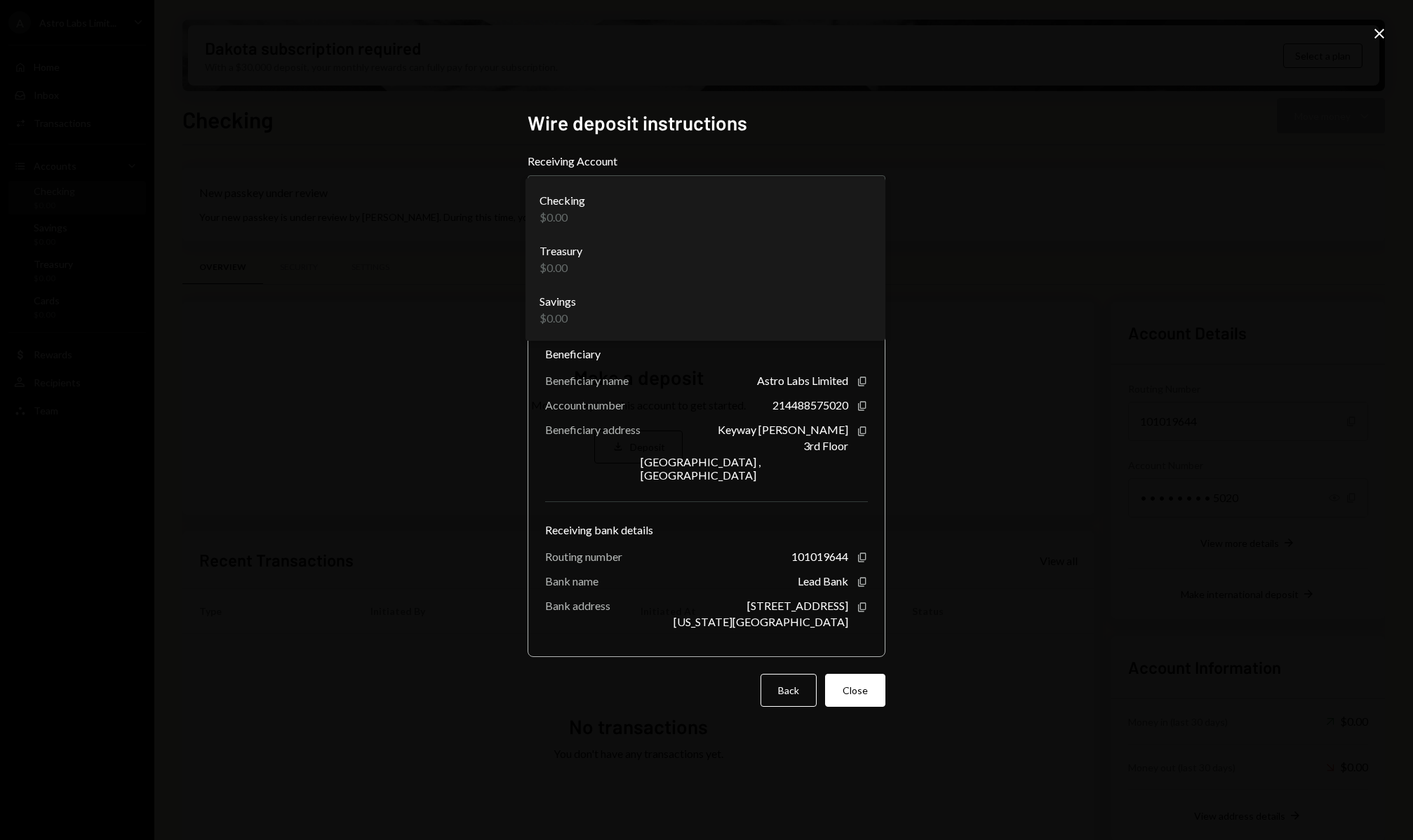
click at [1102, 118] on div "**********" at bounding box center [706, 420] width 1413 height 840
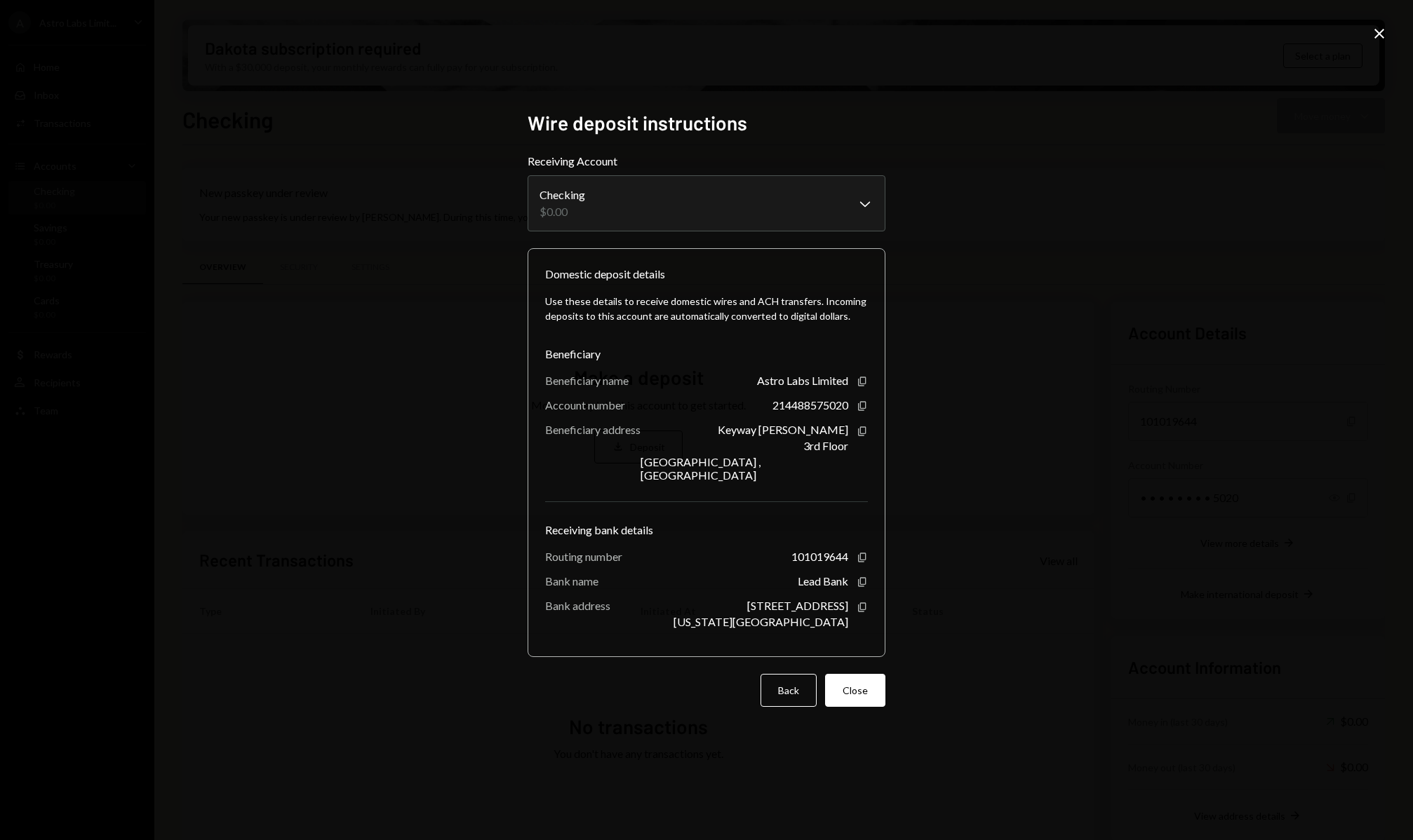
click at [1371, 33] on icon "Close" at bounding box center [1379, 34] width 17 height 17
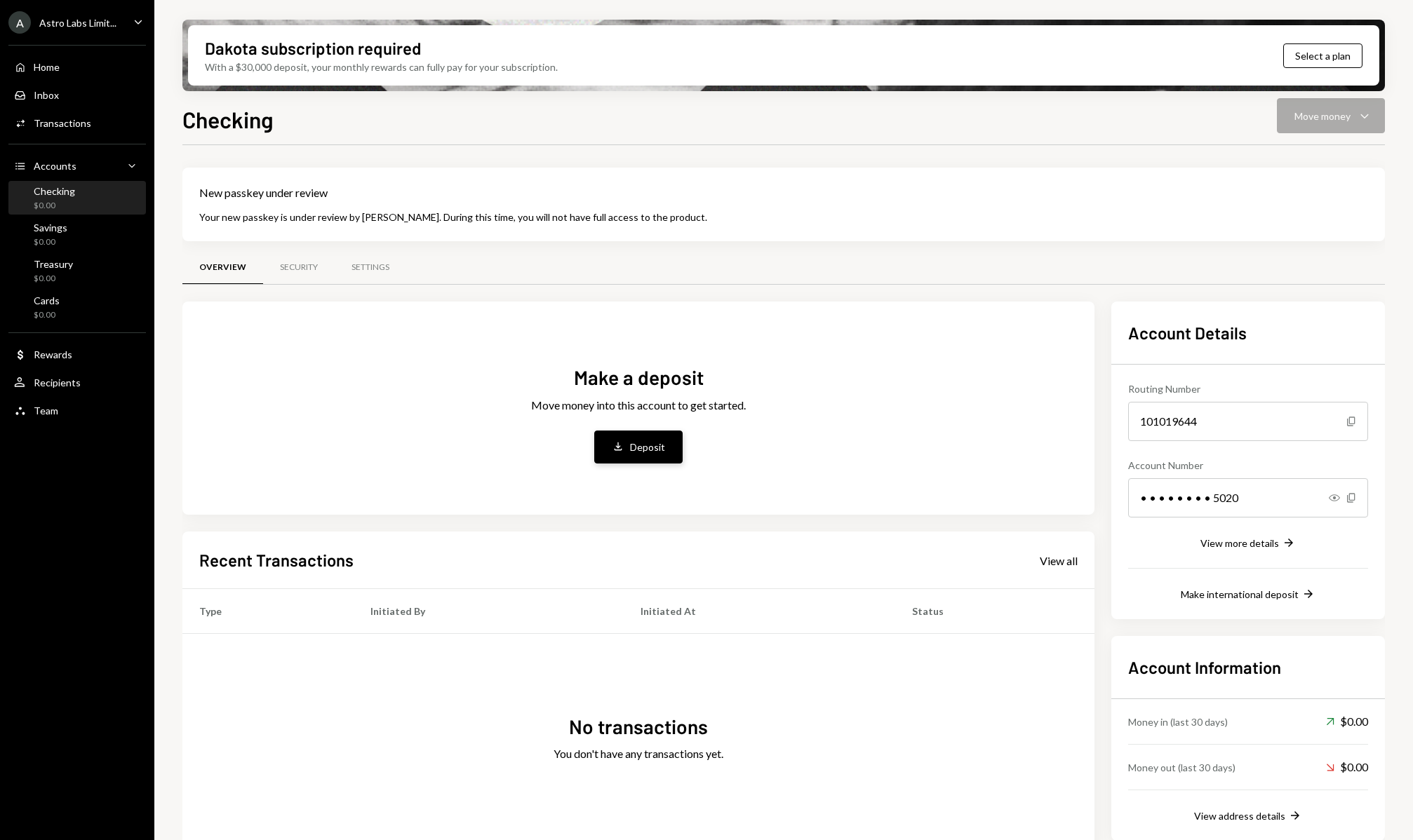
click at [630, 445] on button "Deposit Deposit" at bounding box center [638, 447] width 89 height 33
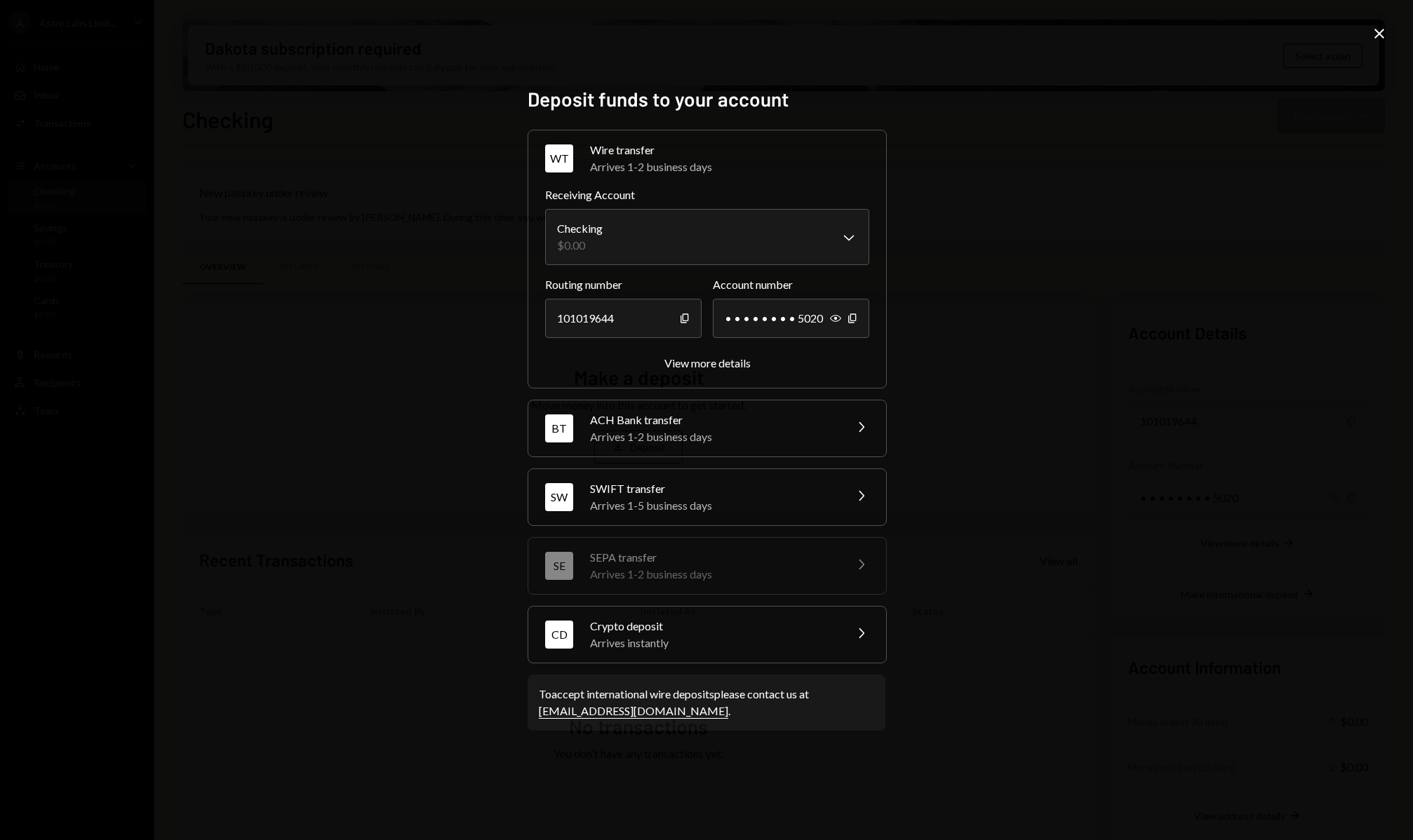
click at [658, 643] on div "Arrives instantly" at bounding box center [712, 643] width 245 height 17
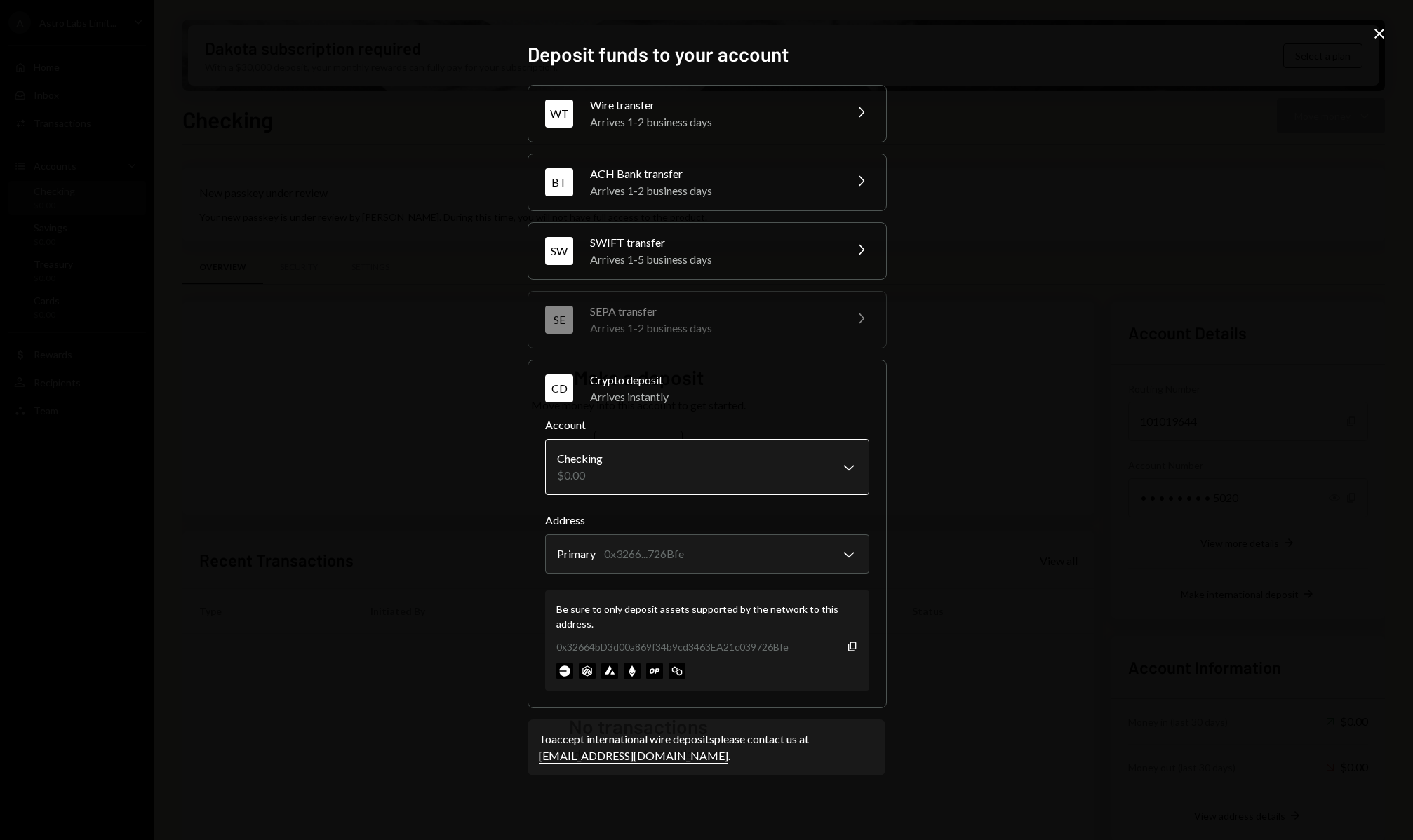
click at [741, 462] on body "A Astro Labs Limit... Caret Down Home Home Inbox Inbox Activities Transactions …" at bounding box center [706, 420] width 1413 height 840
click at [743, 564] on body "A Astro Labs Limit... Caret Down Home Home Inbox Inbox Activities Transactions …" at bounding box center [706, 420] width 1413 height 840
click at [566, 671] on img at bounding box center [565, 671] width 17 height 17
click at [773, 551] on body "A Astro Labs Limit... Caret Down Home Home Inbox Inbox Activities Transactions …" at bounding box center [706, 420] width 1413 height 840
click at [970, 427] on div "**********" at bounding box center [706, 420] width 1413 height 840
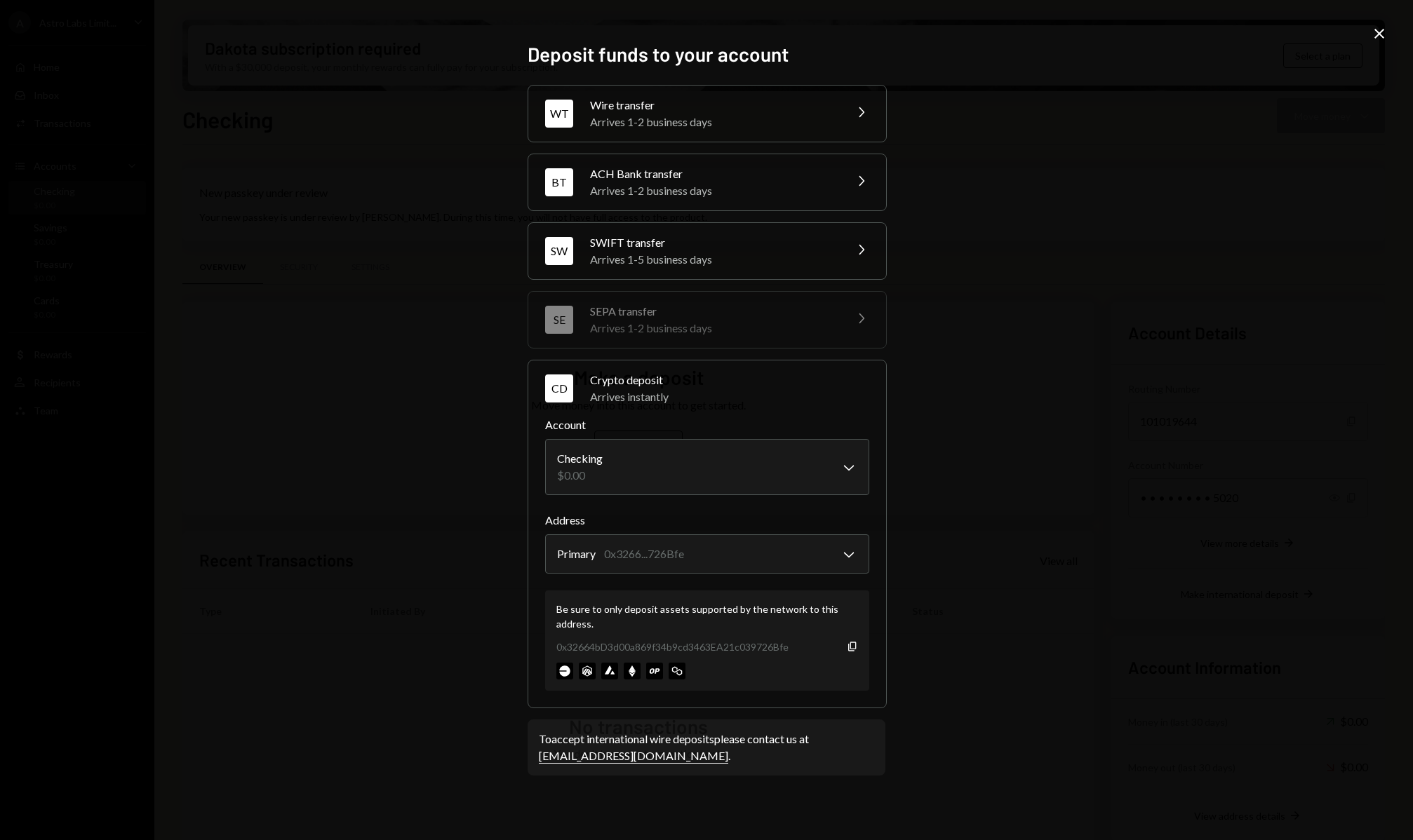
click at [1377, 31] on icon at bounding box center [1379, 34] width 10 height 10
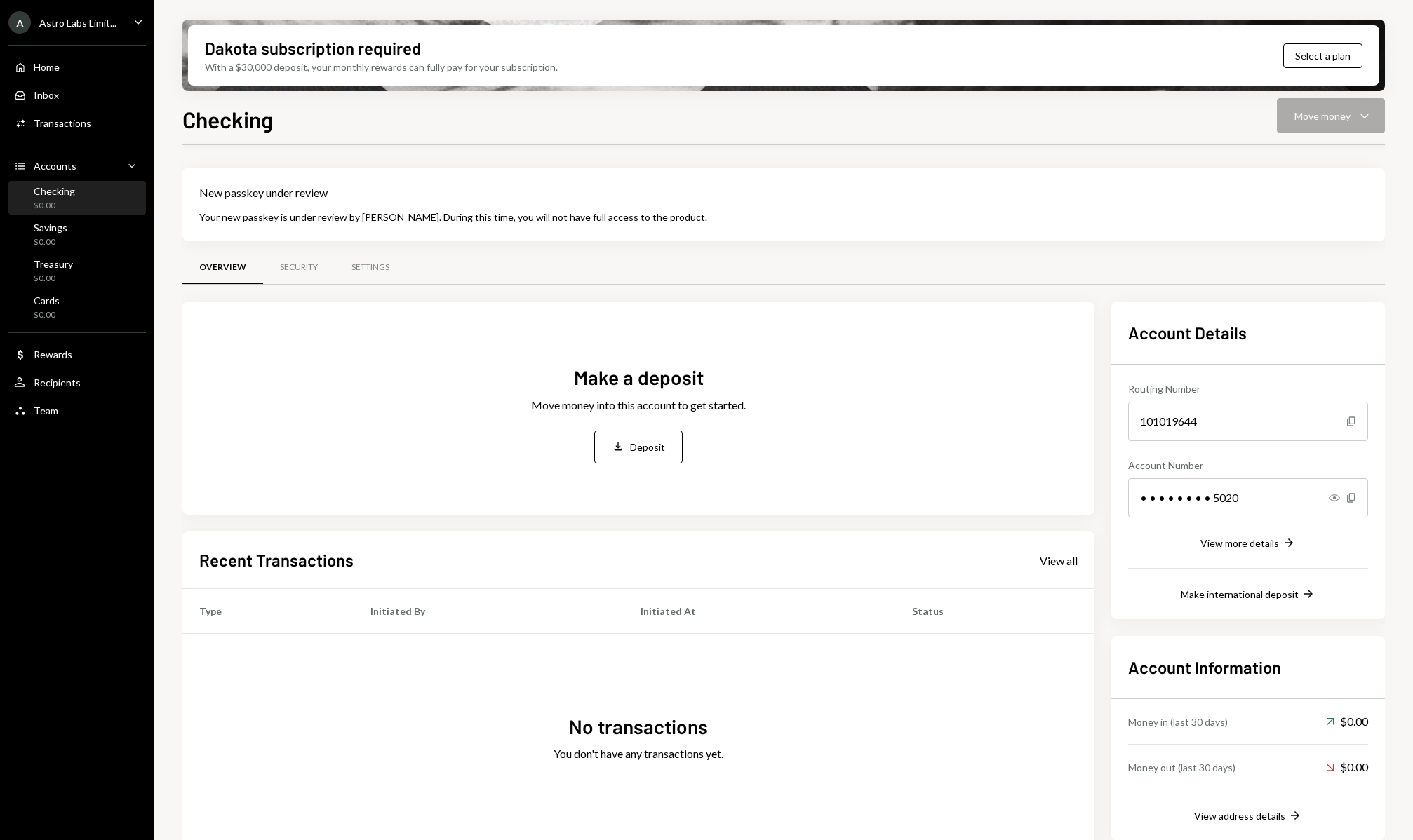
scroll to position [30, 0]
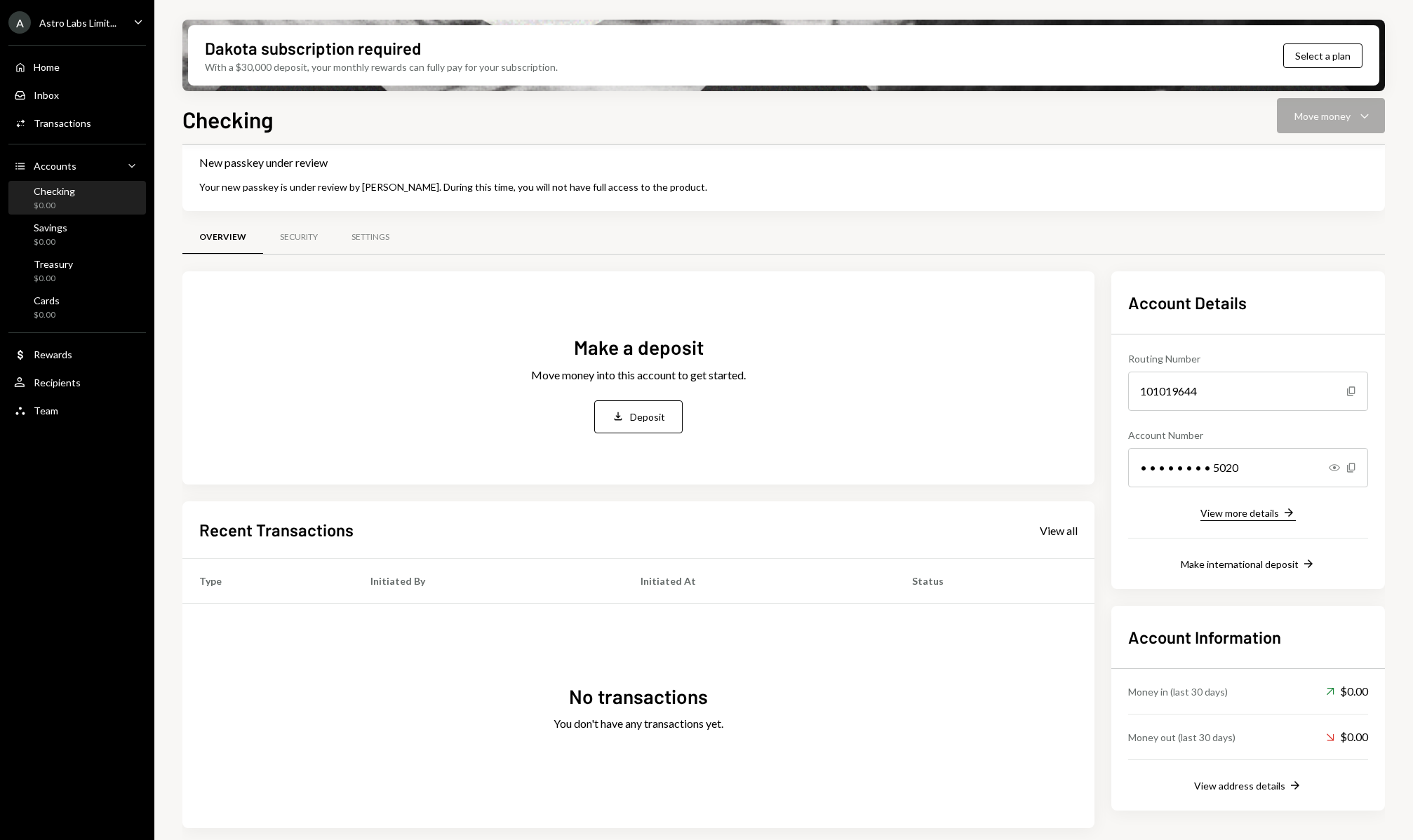
click at [1205, 516] on div "View more details" at bounding box center [1240, 513] width 79 height 12
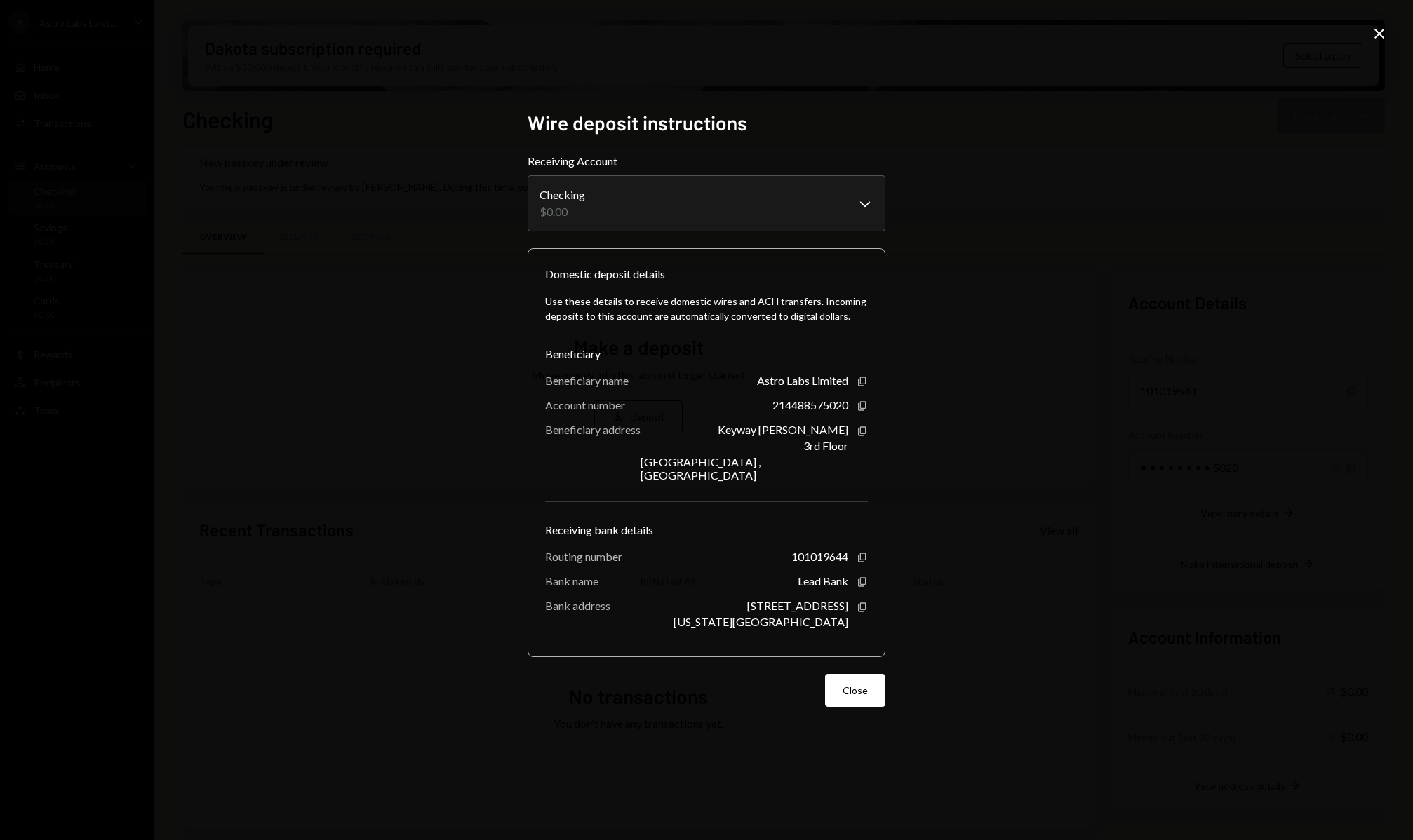
click at [920, 478] on div "**********" at bounding box center [706, 420] width 1413 height 840
click at [854, 676] on button "Close" at bounding box center [855, 691] width 61 height 33
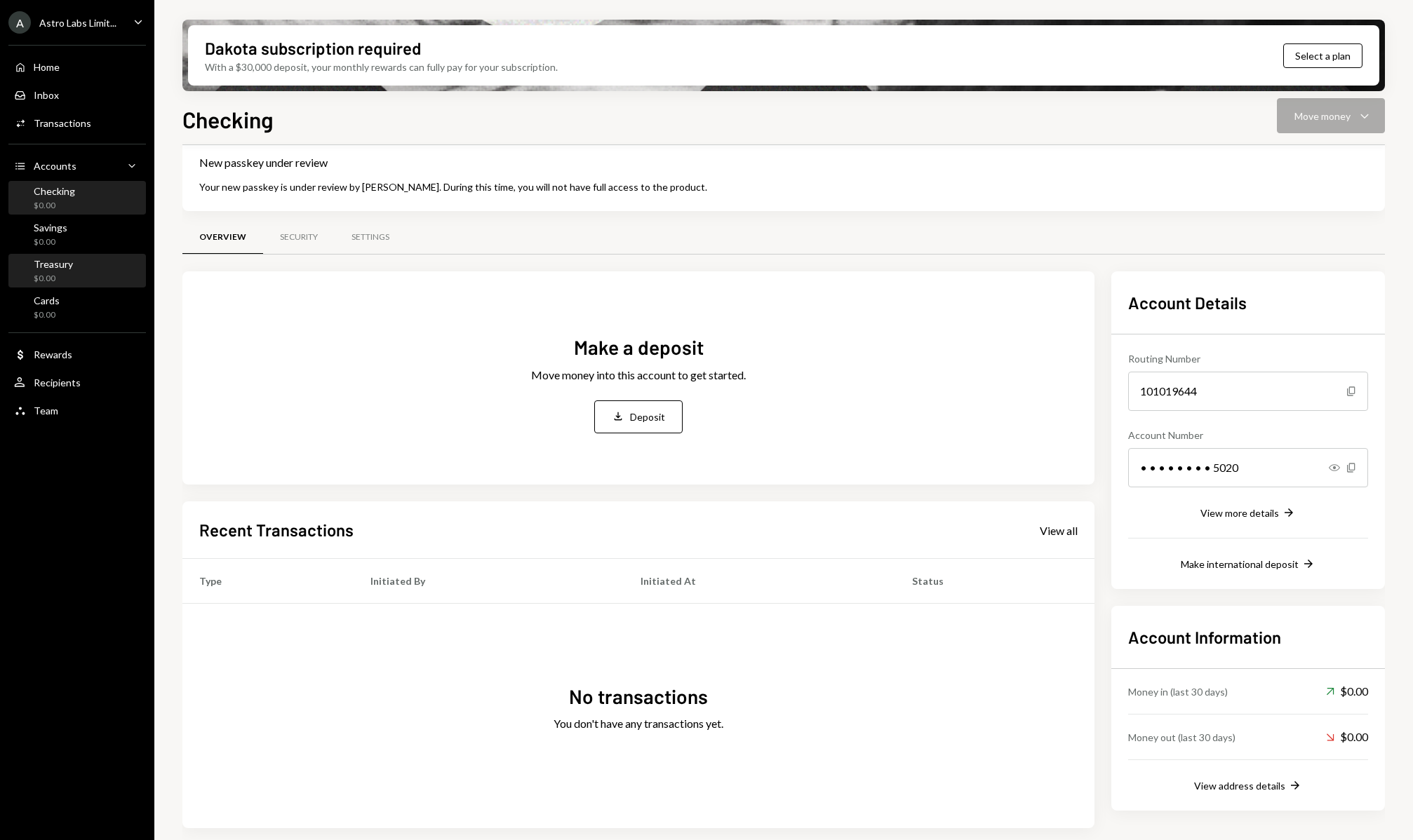
click at [81, 272] on div "Treasury $0.00" at bounding box center [77, 272] width 126 height 26
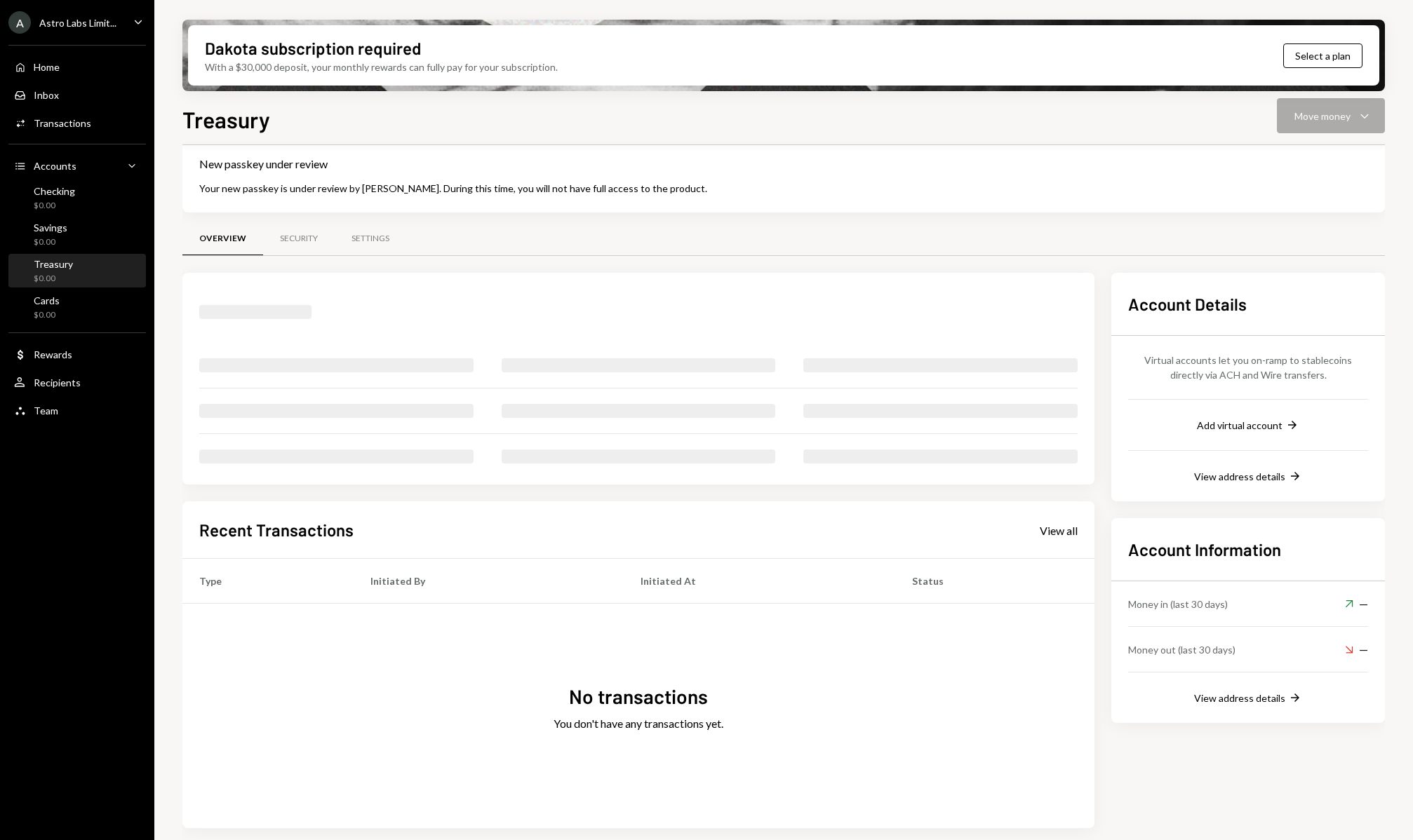
scroll to position [30, 0]
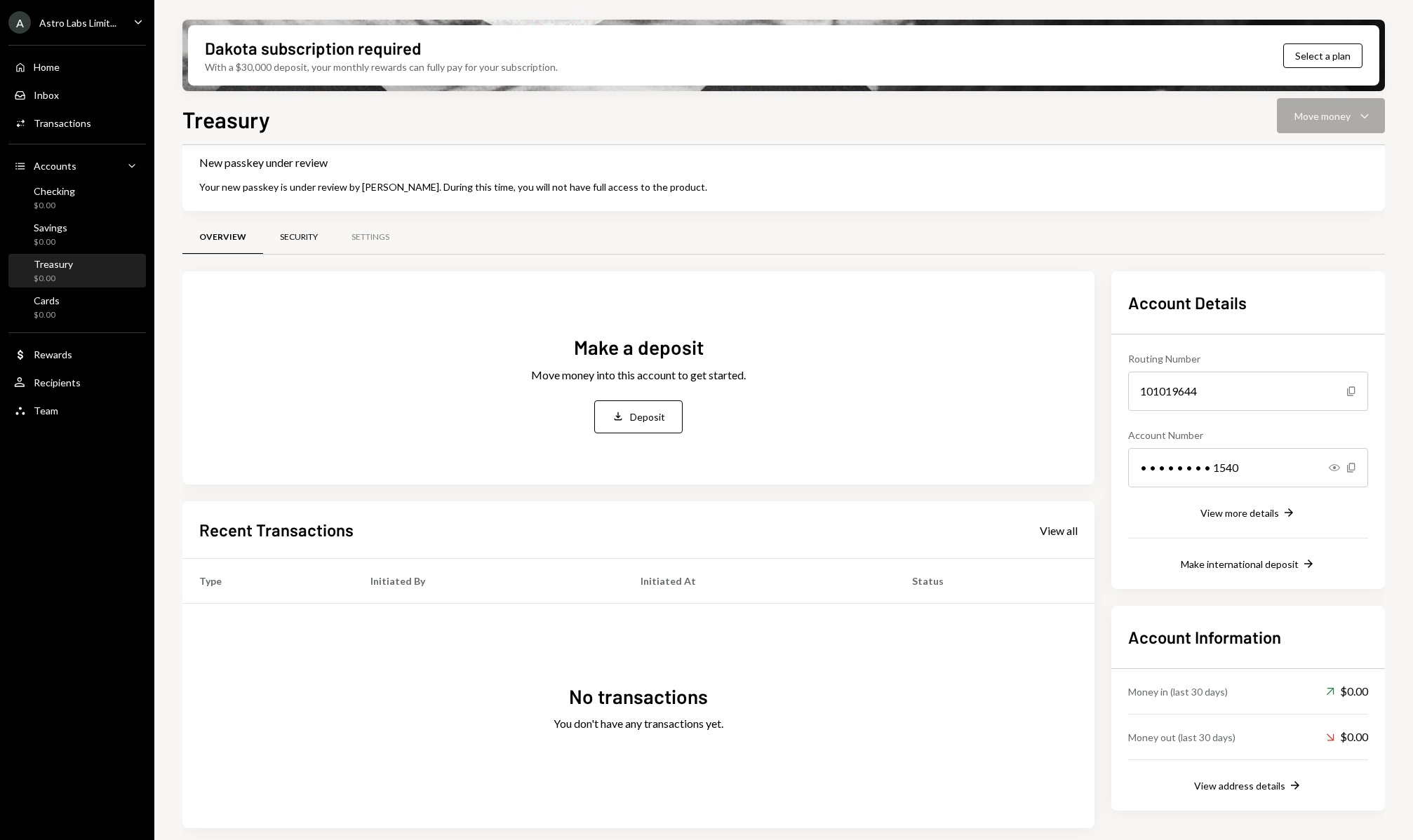
click at [299, 240] on div "Security" at bounding box center [299, 237] width 38 height 12
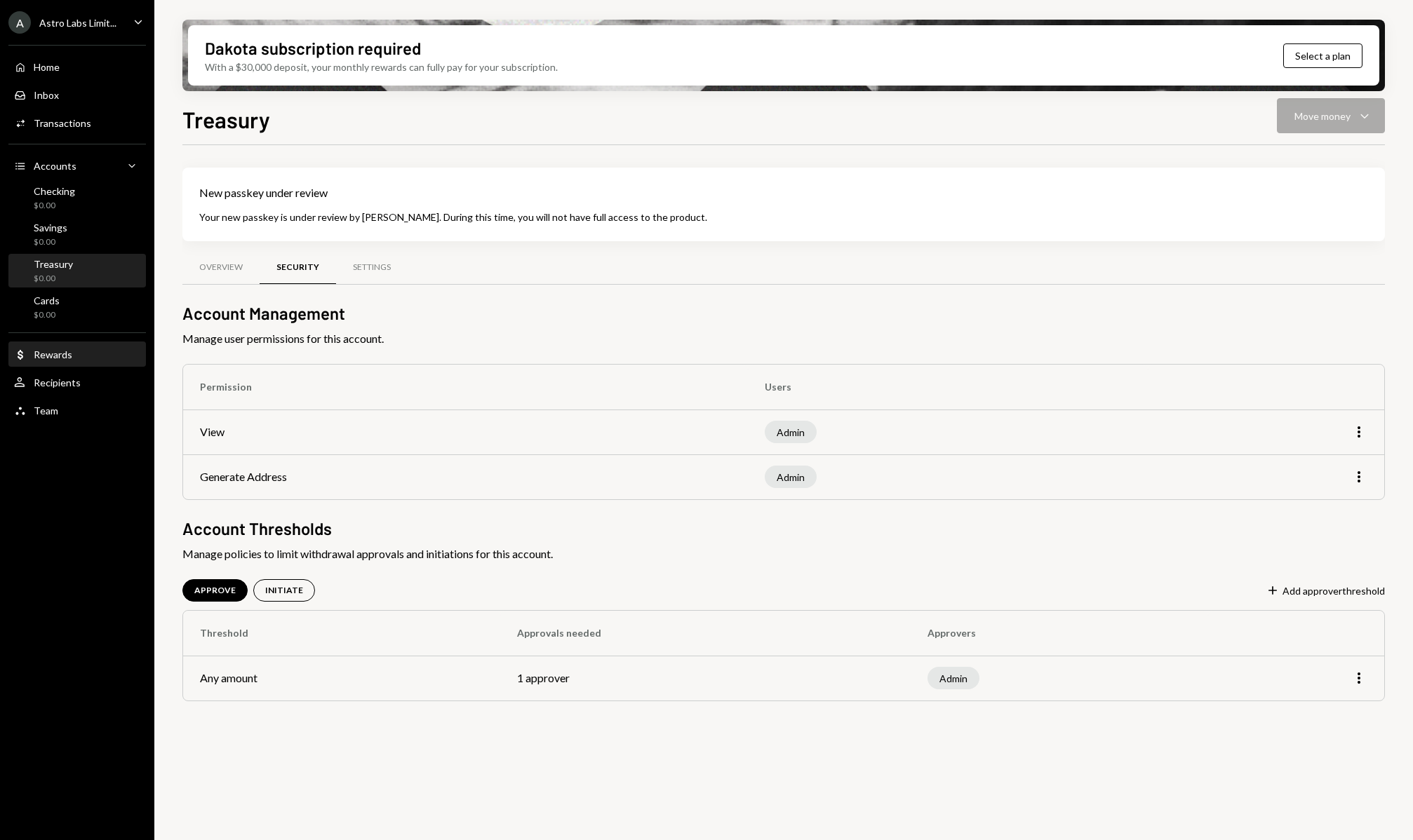
click at [57, 349] on div "Dollar Rewards" at bounding box center [43, 354] width 58 height 12
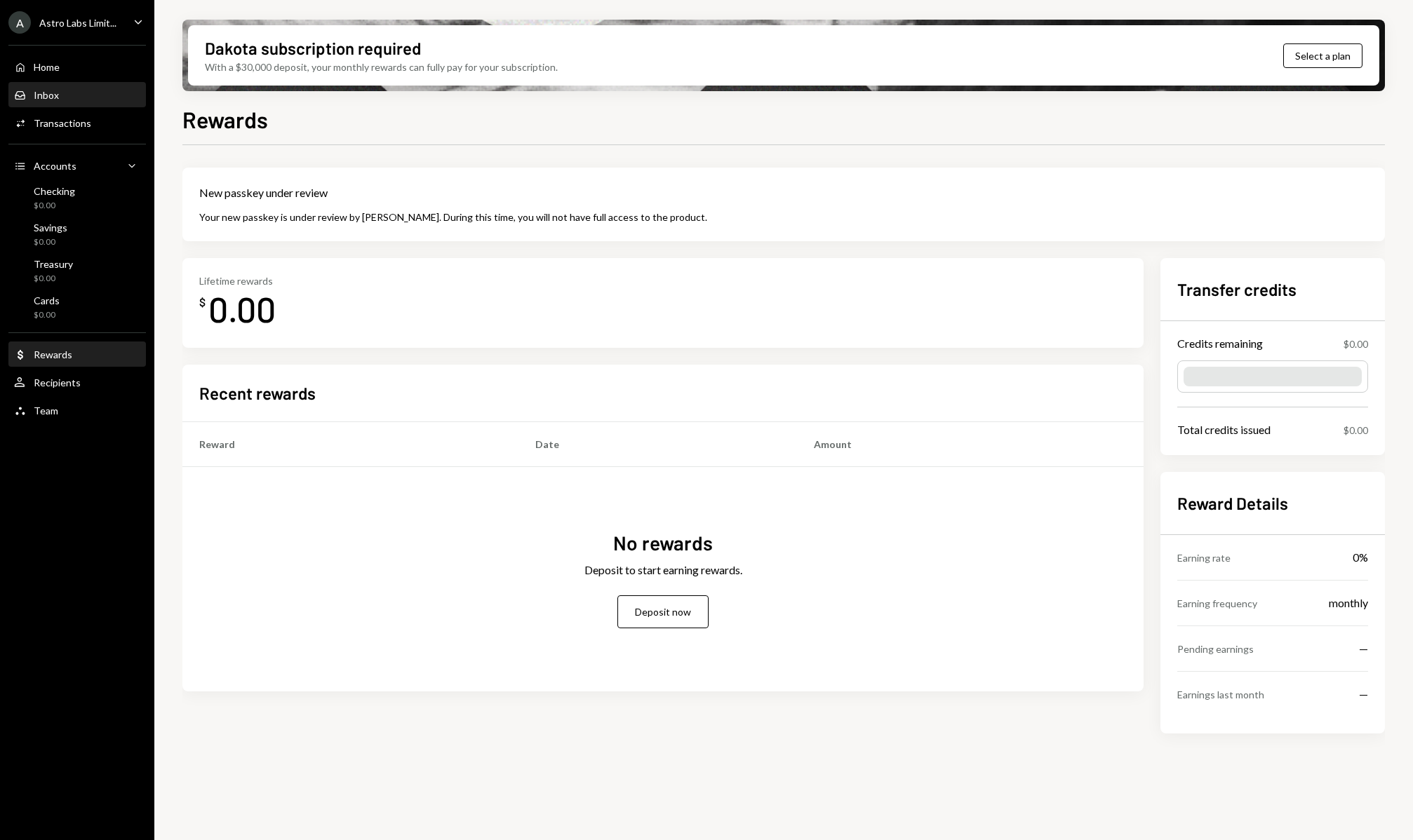
click at [61, 99] on div "Inbox Inbox" at bounding box center [77, 95] width 126 height 12
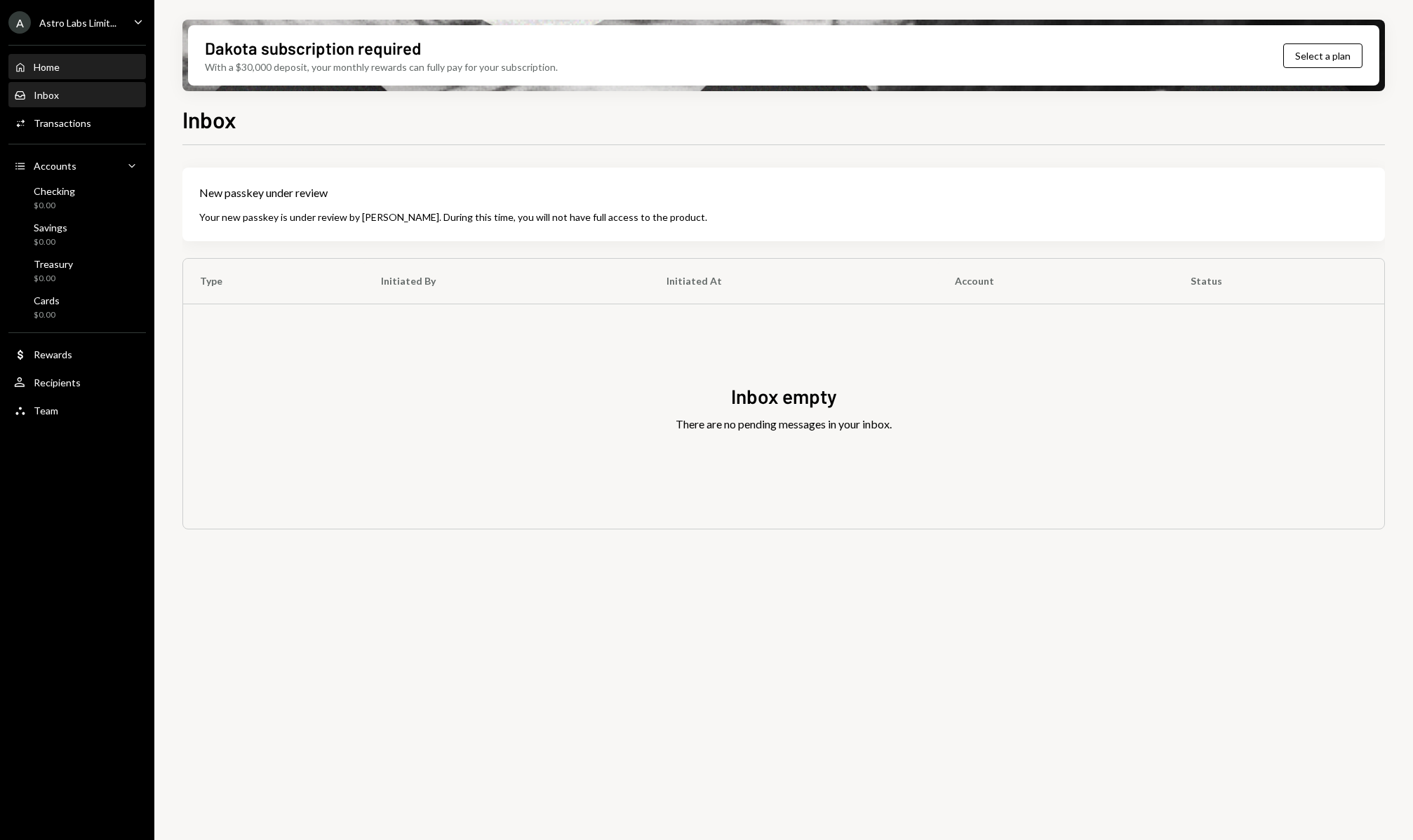
click at [61, 73] on div "Home Home" at bounding box center [77, 67] width 126 height 24
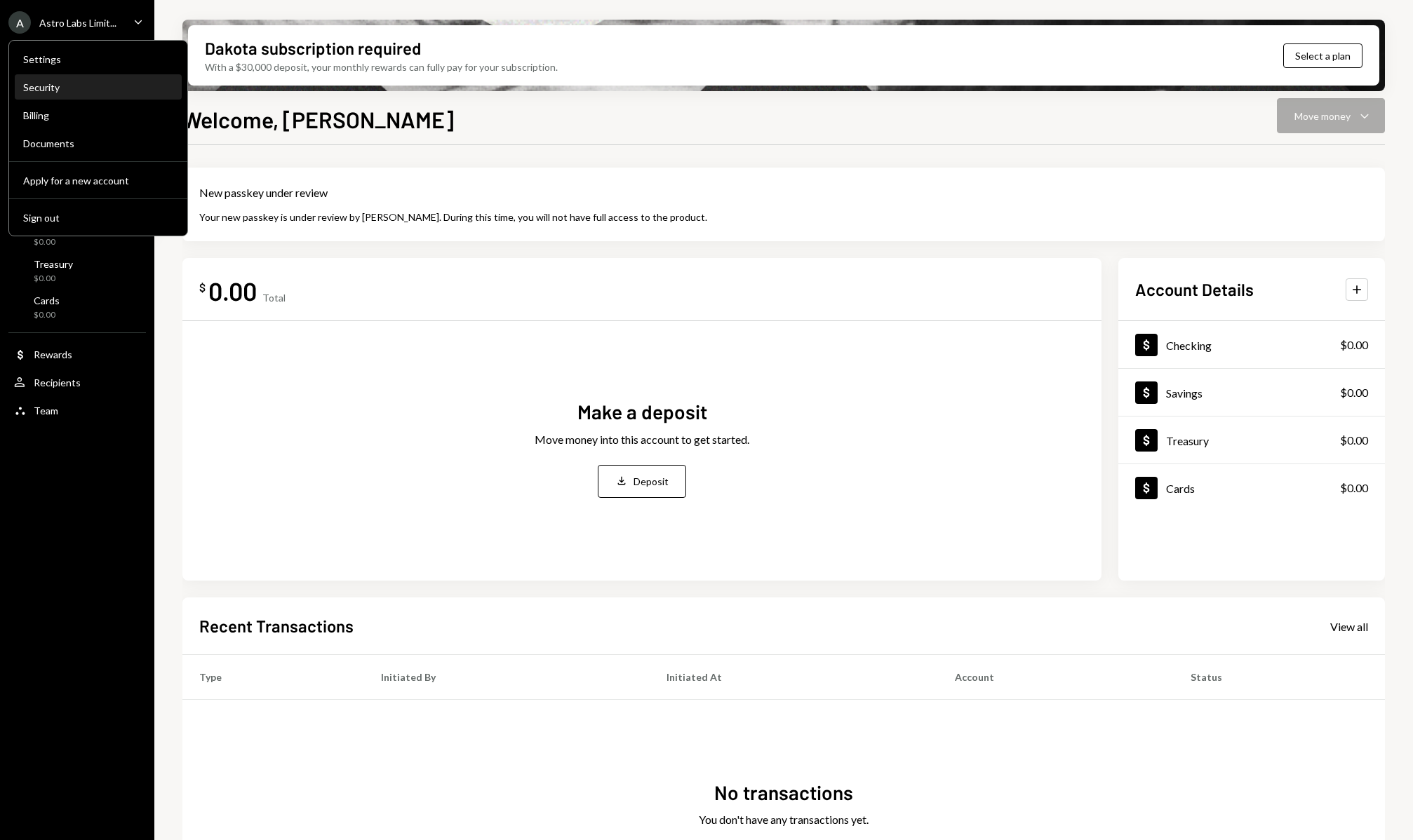
click at [84, 89] on div "Security" at bounding box center [98, 87] width 150 height 12
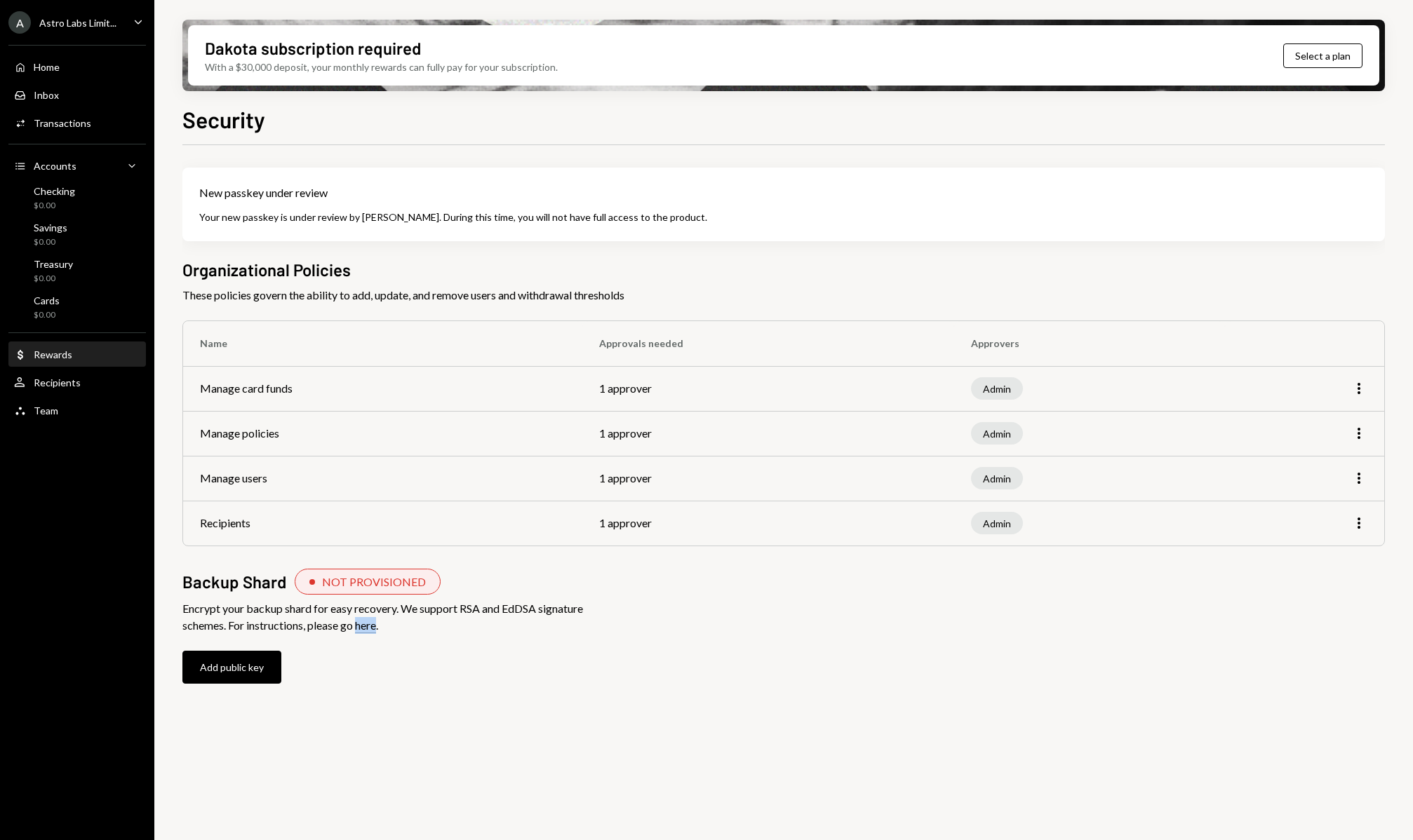
click at [95, 358] on div "Dollar Rewards" at bounding box center [77, 354] width 126 height 12
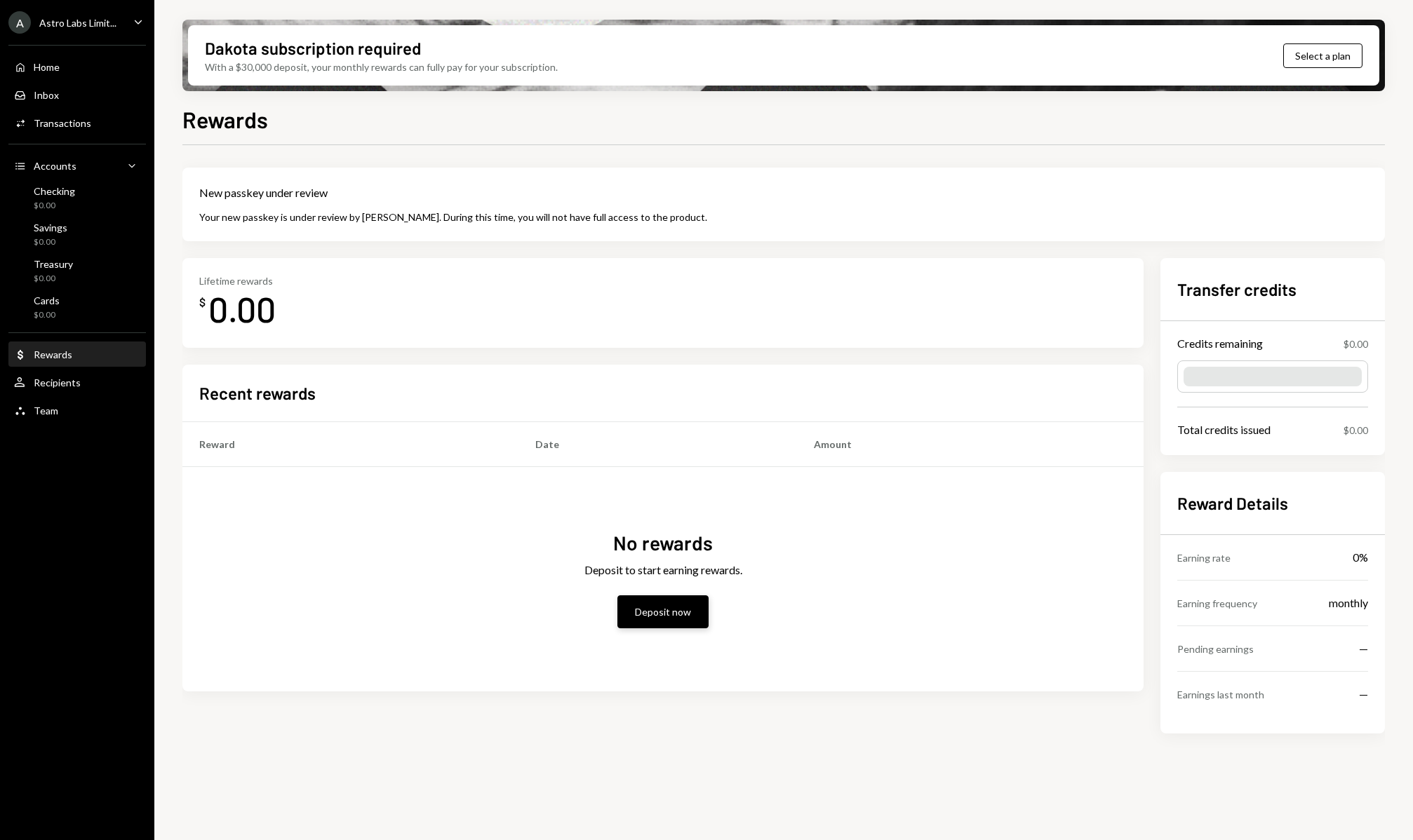
click at [657, 609] on button "Deposit now" at bounding box center [662, 612] width 91 height 33
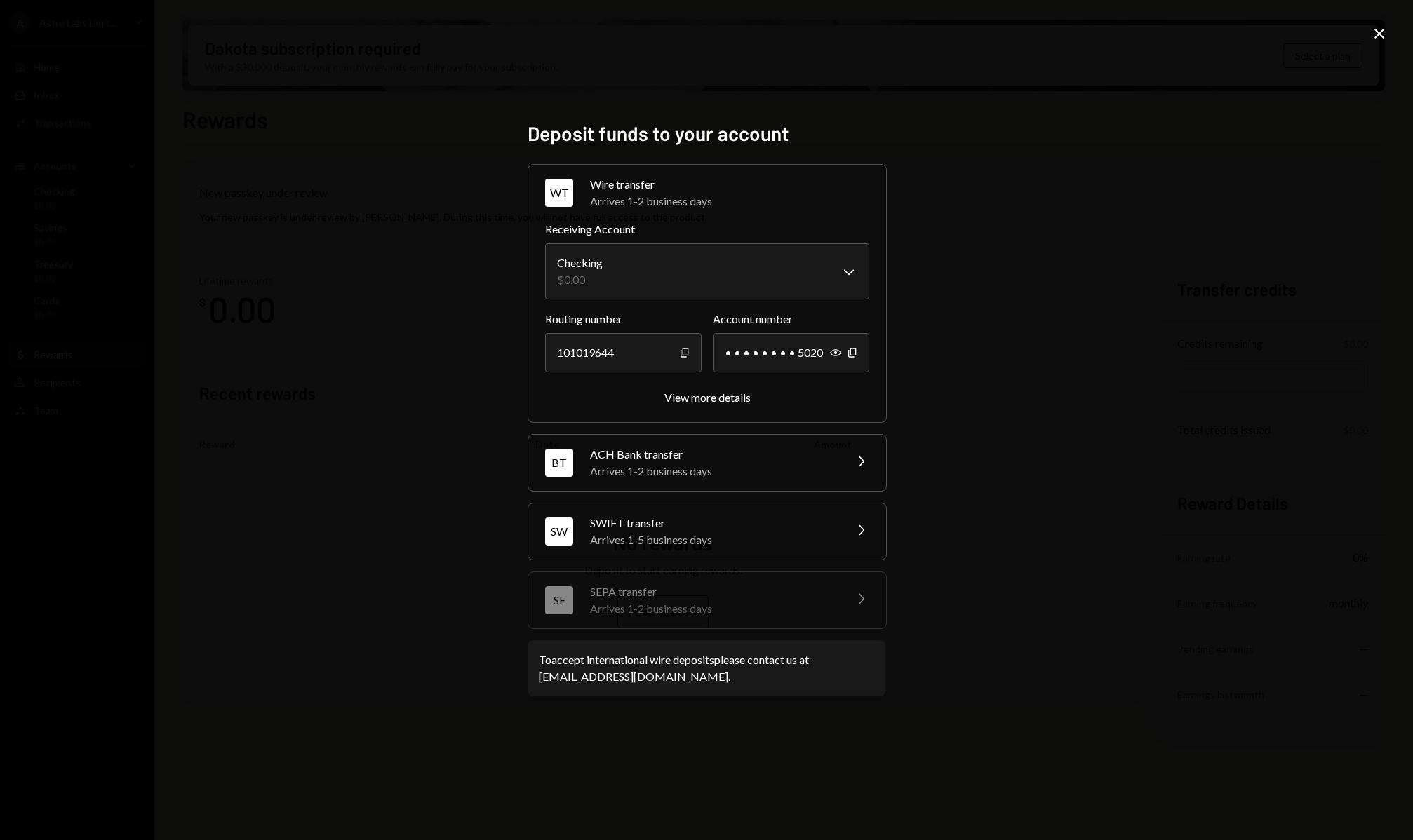
click at [1383, 32] on icon "Close" at bounding box center [1379, 34] width 17 height 17
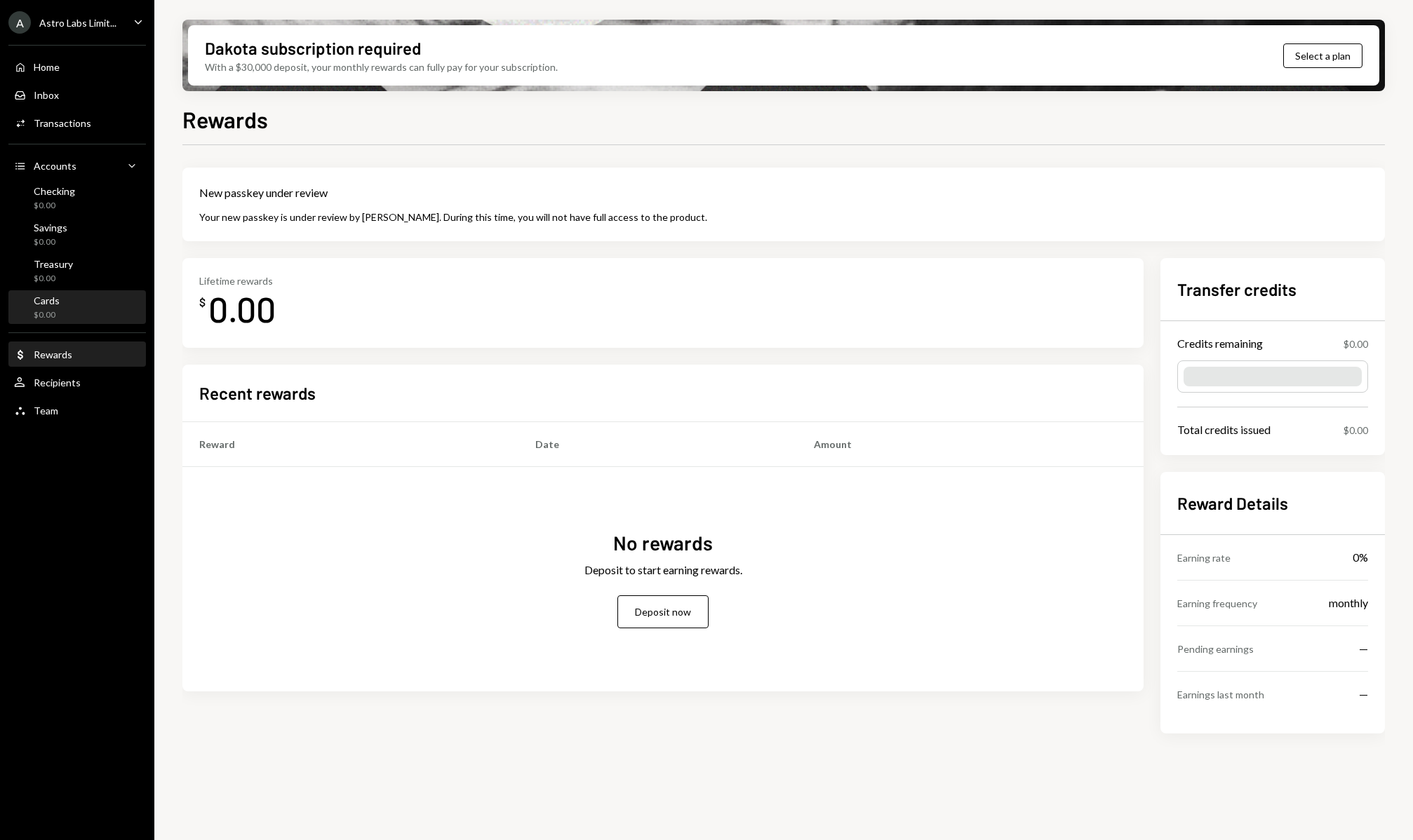
click at [113, 297] on div "Cards $0.00" at bounding box center [77, 308] width 126 height 26
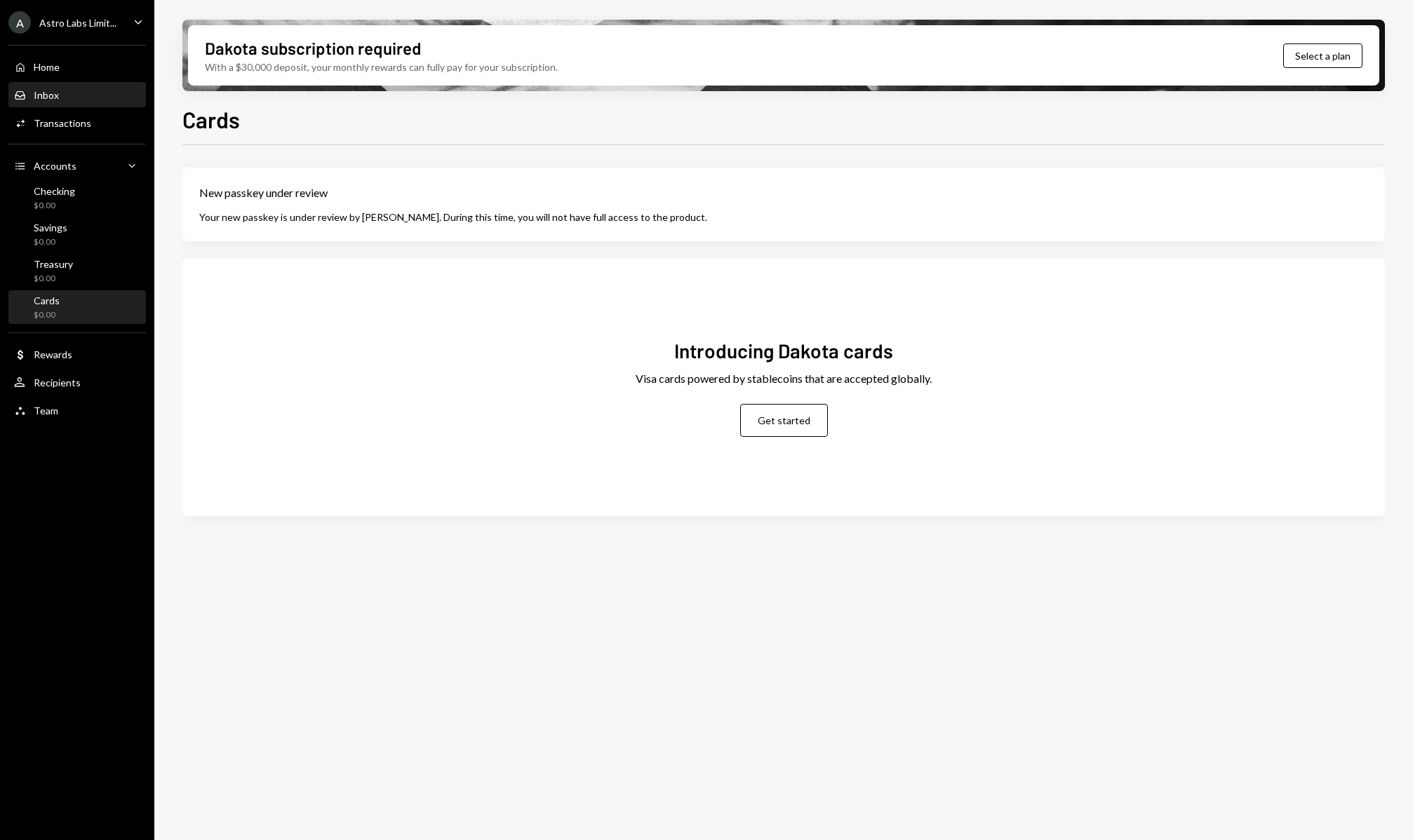
click at [104, 92] on div "Inbox Inbox" at bounding box center [77, 95] width 126 height 12
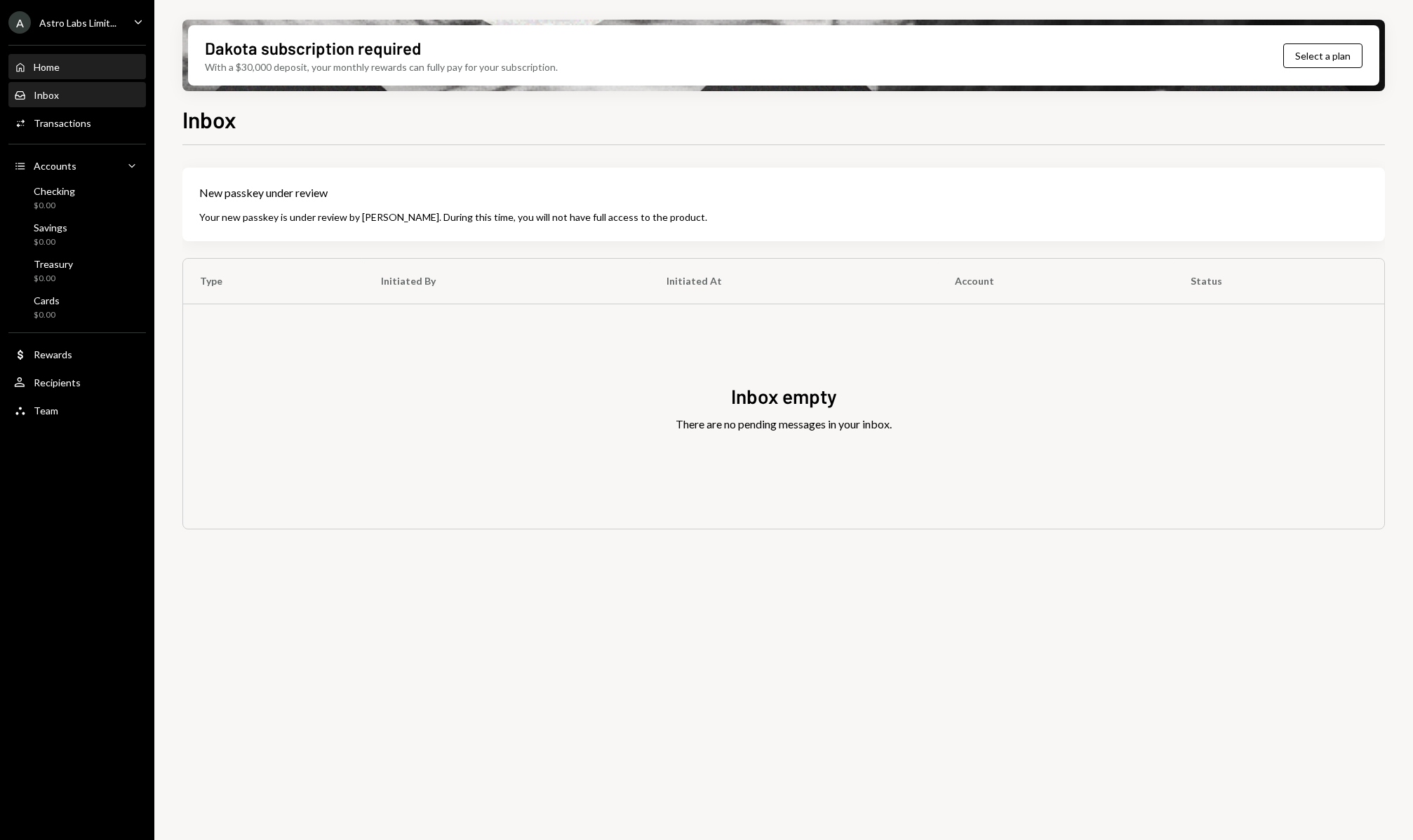
click at [109, 66] on div "Home Home" at bounding box center [77, 66] width 126 height 12
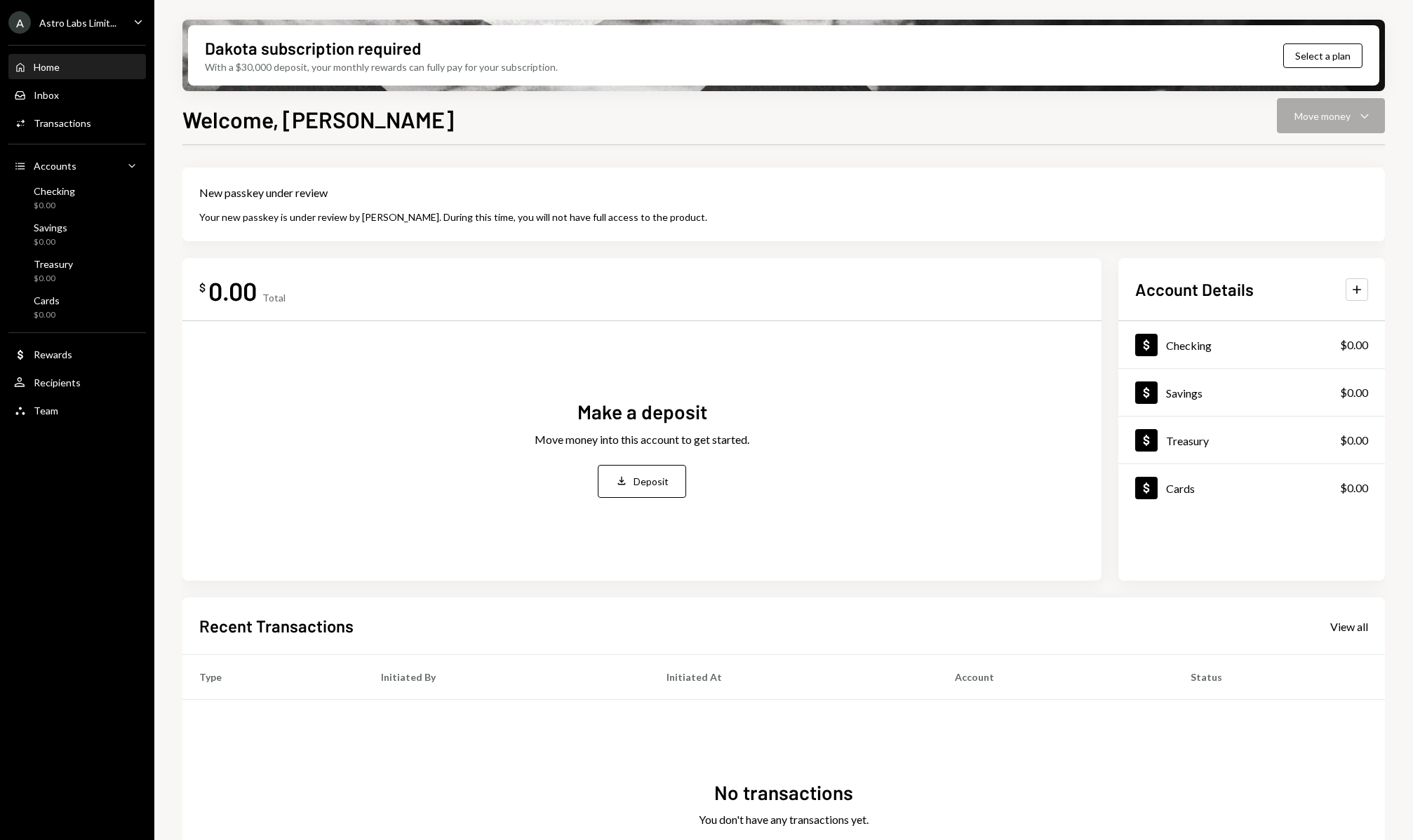
scroll to position [96, 0]
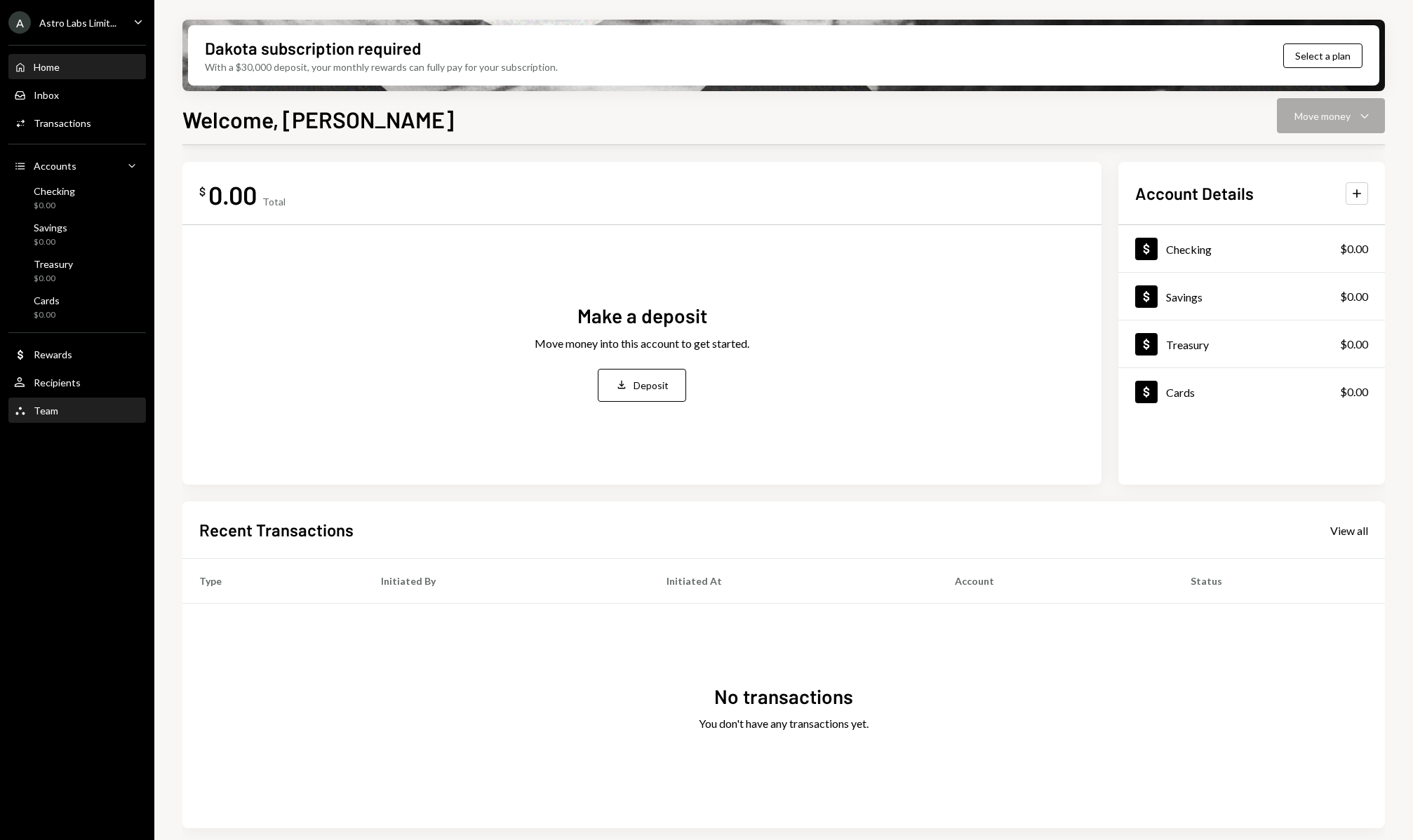
click at [86, 409] on div "Team Team" at bounding box center [77, 410] width 126 height 12
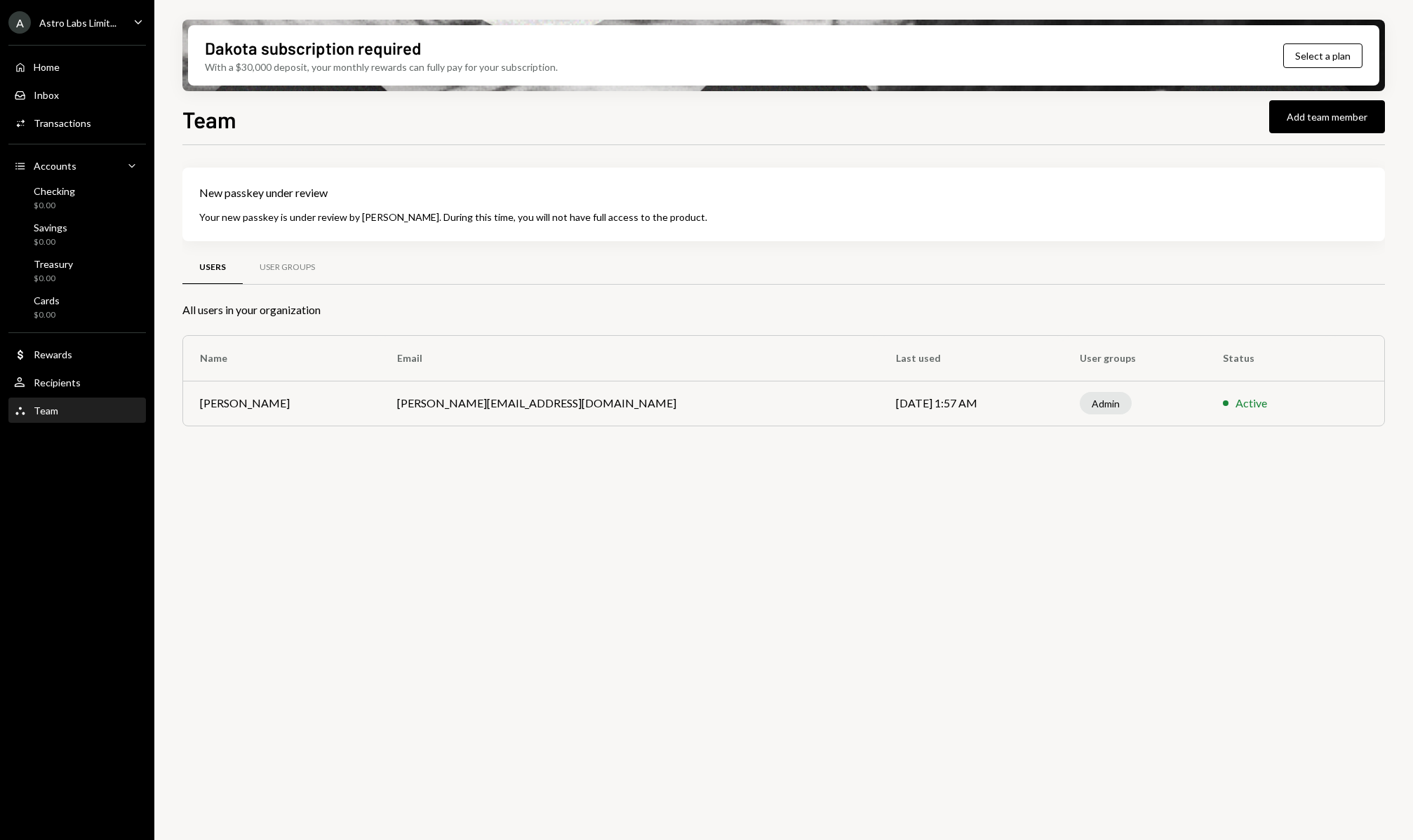
click at [89, 412] on div "Team Team" at bounding box center [77, 410] width 126 height 12
click at [294, 272] on div "User Groups" at bounding box center [287, 267] width 56 height 12
